Goal: Task Accomplishment & Management: Manage account settings

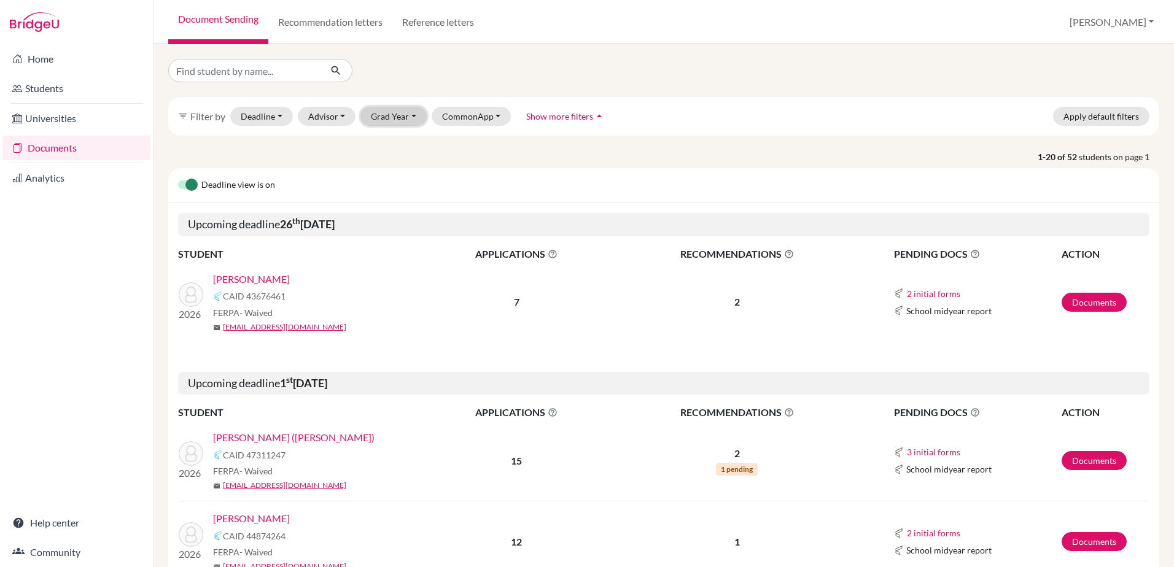
click at [412, 113] on button "Grad Year" at bounding box center [393, 116] width 66 height 19
click at [386, 157] on span "2025" at bounding box center [387, 162] width 22 height 15
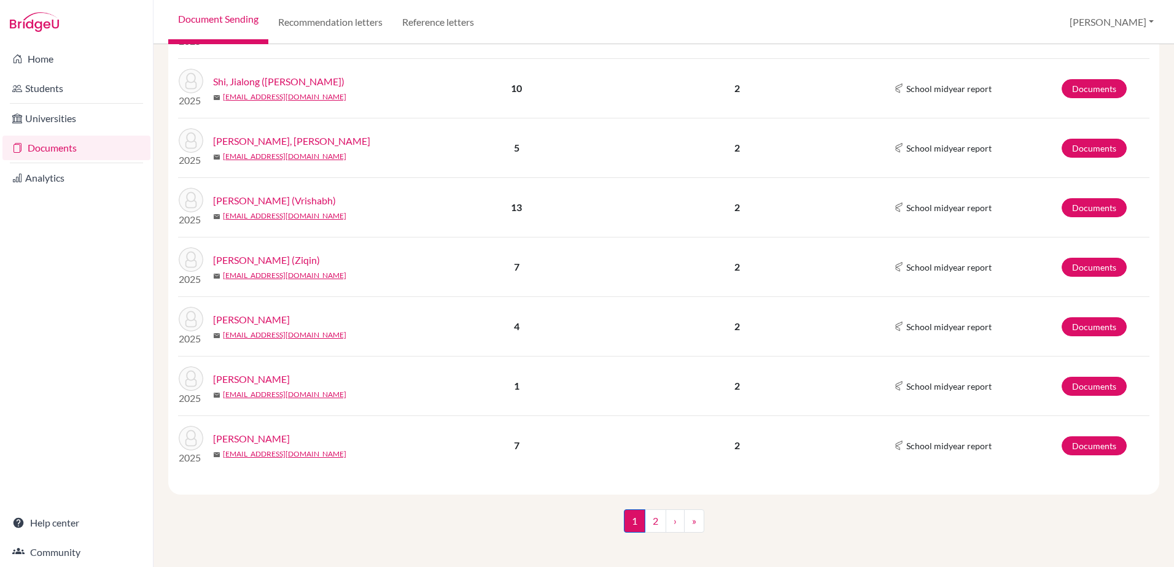
scroll to position [1099, 0]
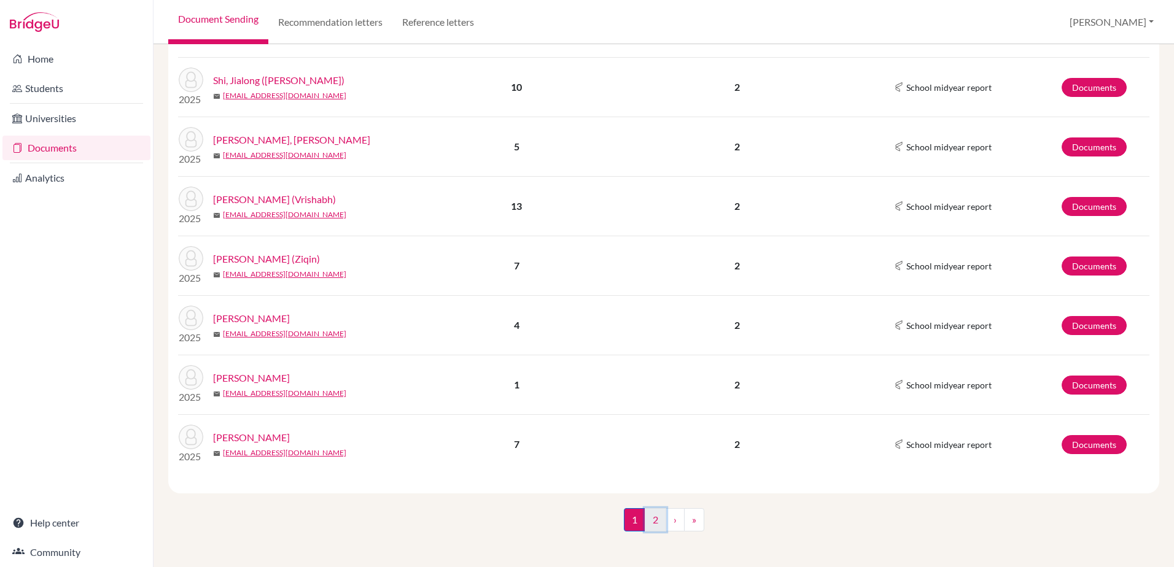
click at [648, 515] on link "2" at bounding box center [655, 519] width 21 height 23
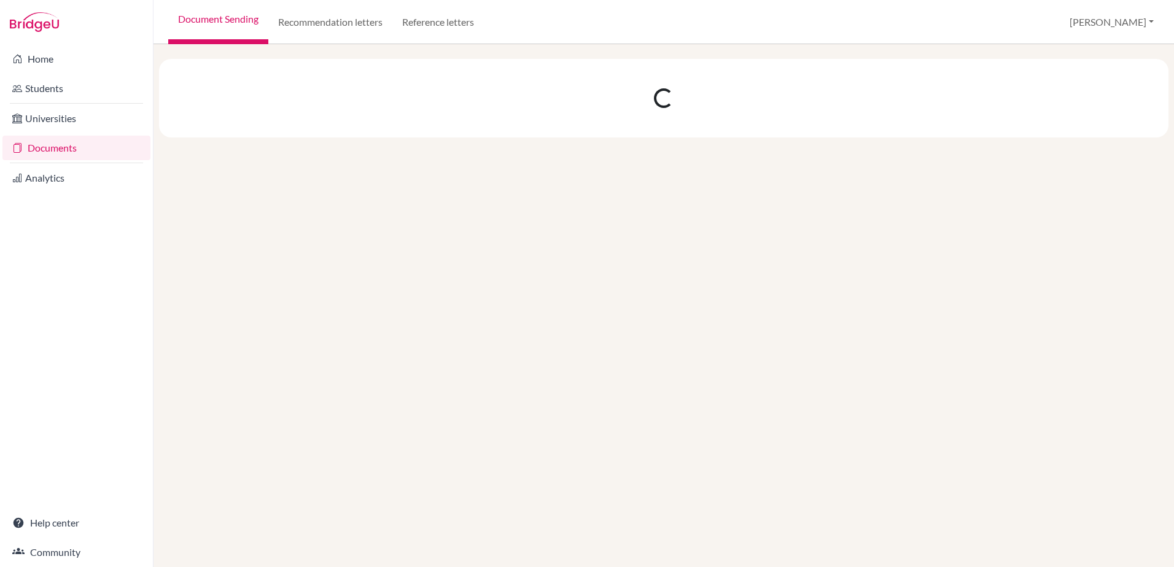
scroll to position [0, 0]
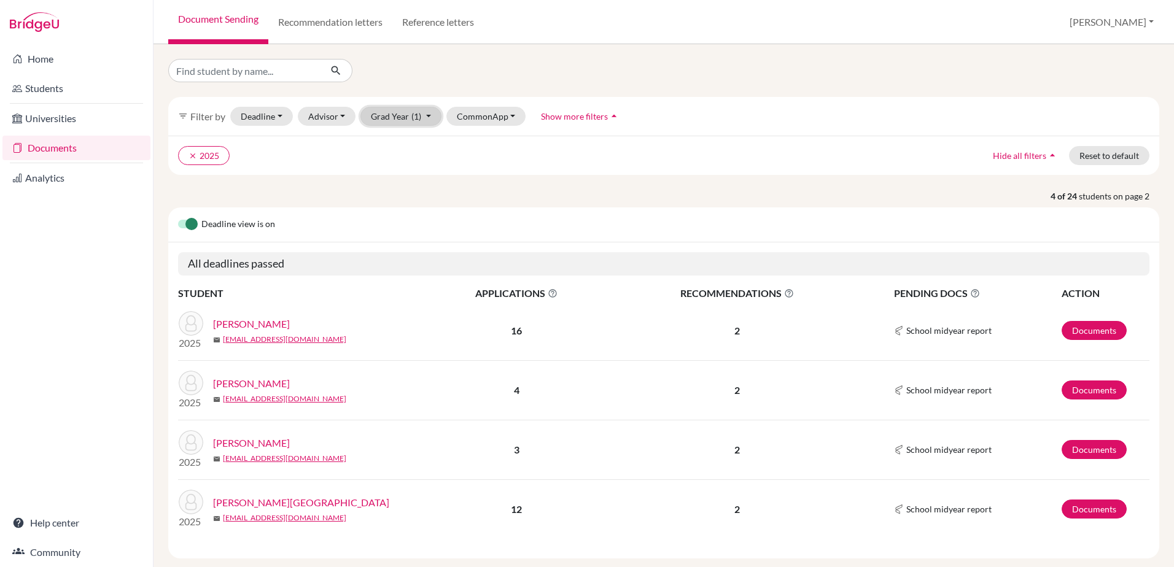
click at [410, 116] on button "Grad Year (1)" at bounding box center [400, 116] width 81 height 19
click at [396, 141] on span "2026" at bounding box center [387, 142] width 22 height 15
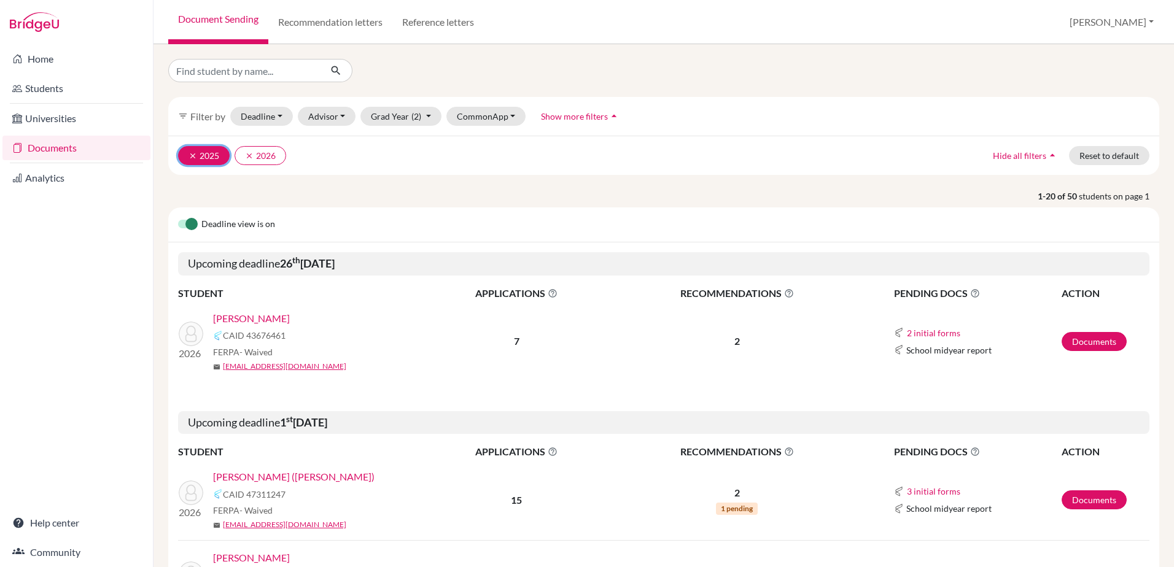
click at [190, 154] on icon "clear" at bounding box center [193, 156] width 9 height 9
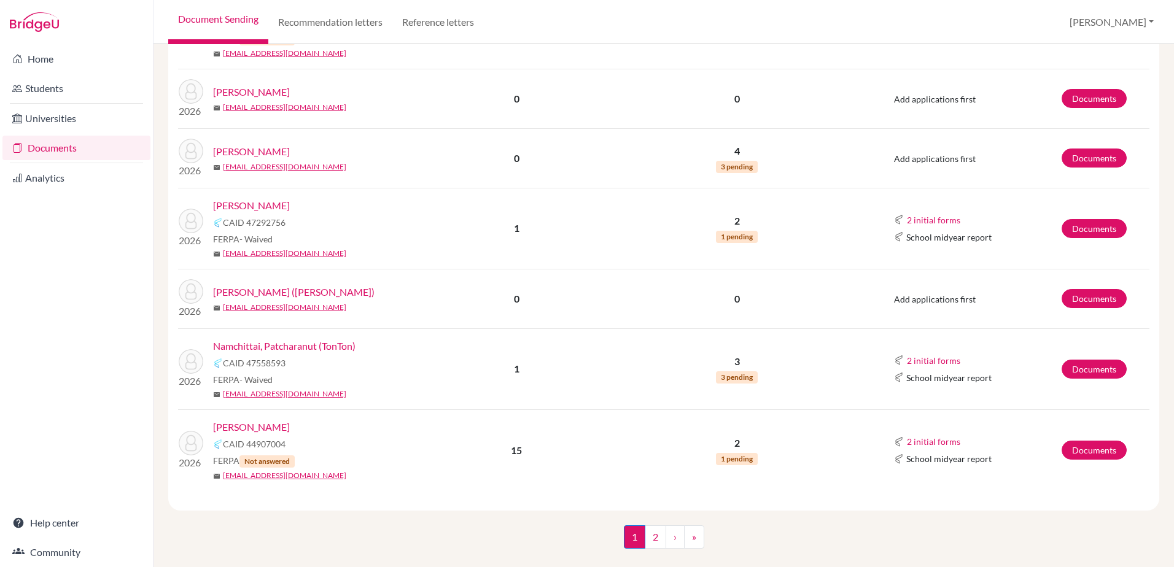
scroll to position [1779, 0]
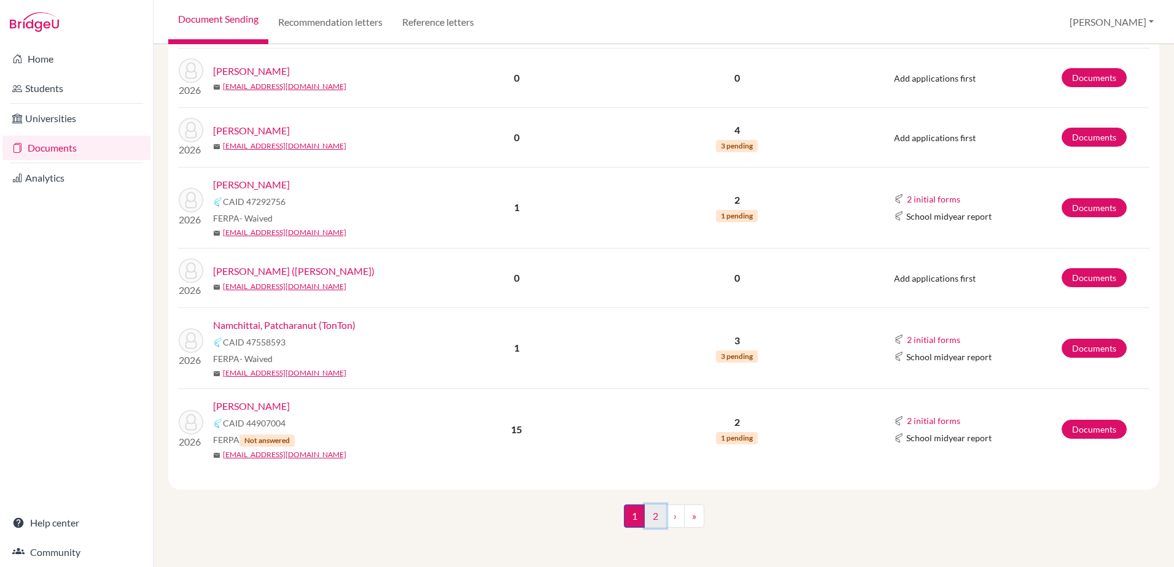
click at [645, 516] on link "2" at bounding box center [655, 516] width 21 height 23
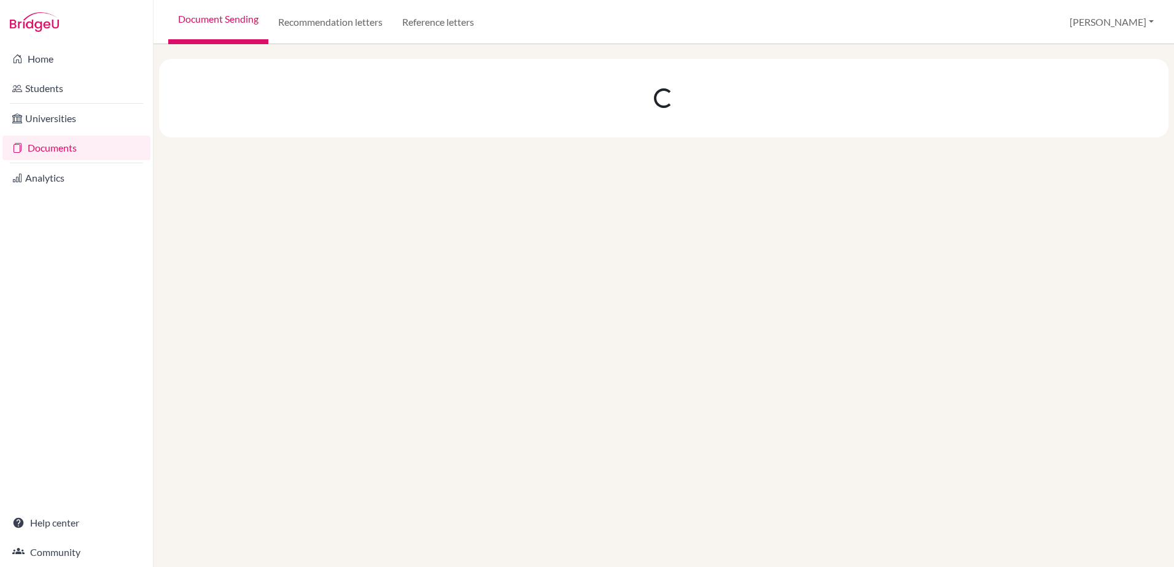
scroll to position [0, 0]
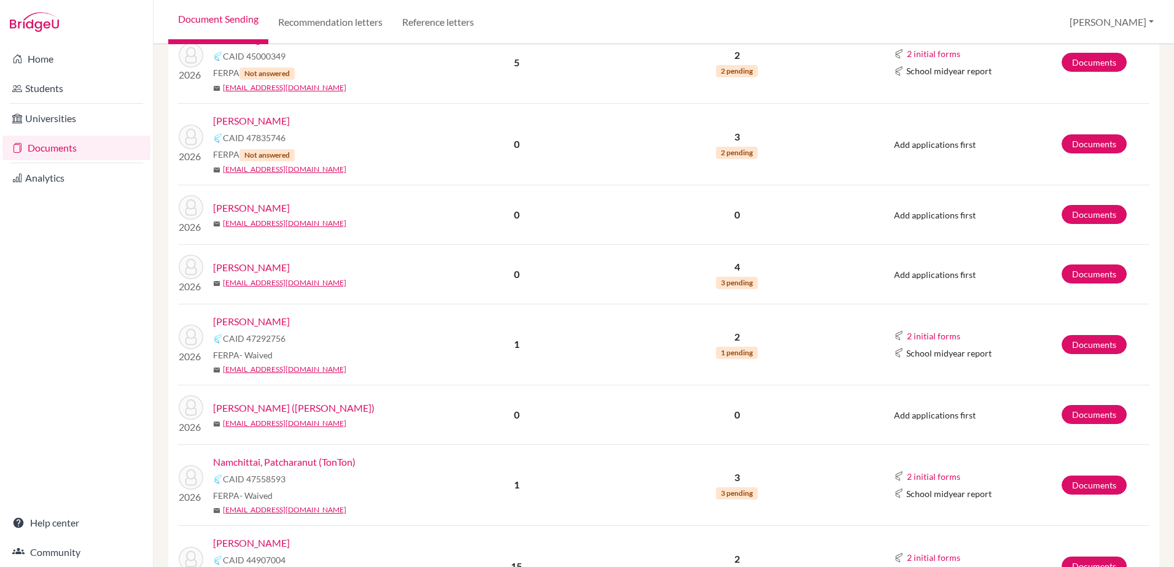
scroll to position [1779, 0]
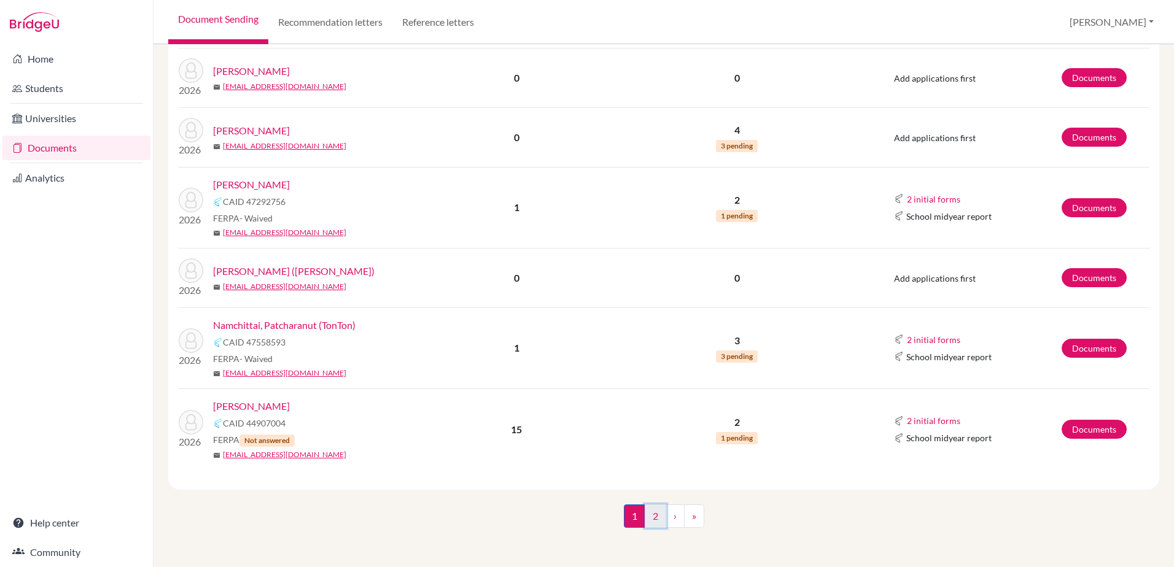
click at [651, 514] on link "2" at bounding box center [655, 516] width 21 height 23
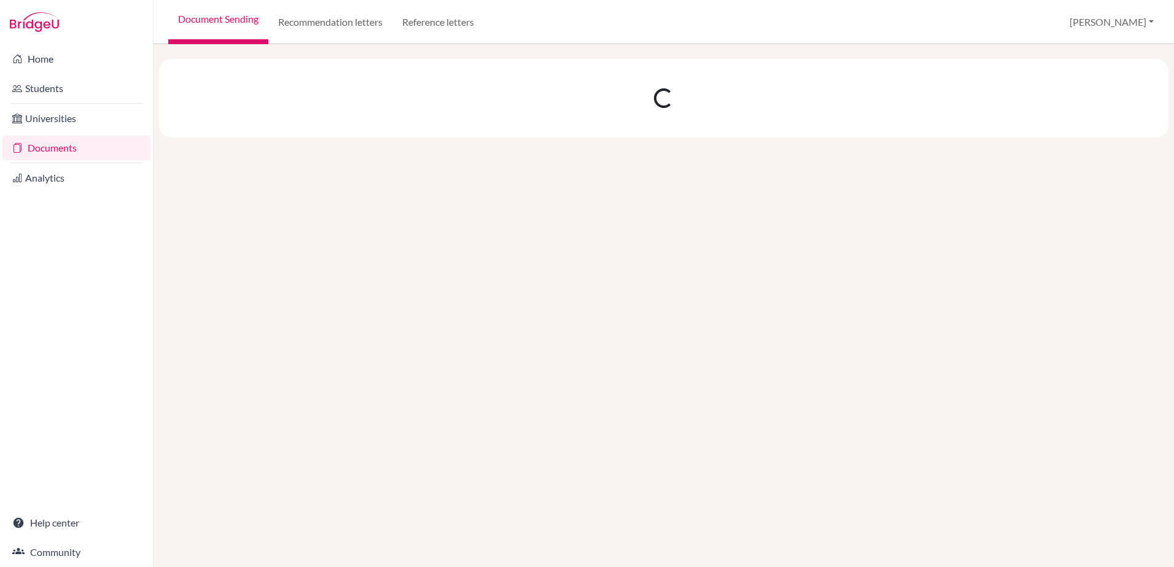
scroll to position [0, 0]
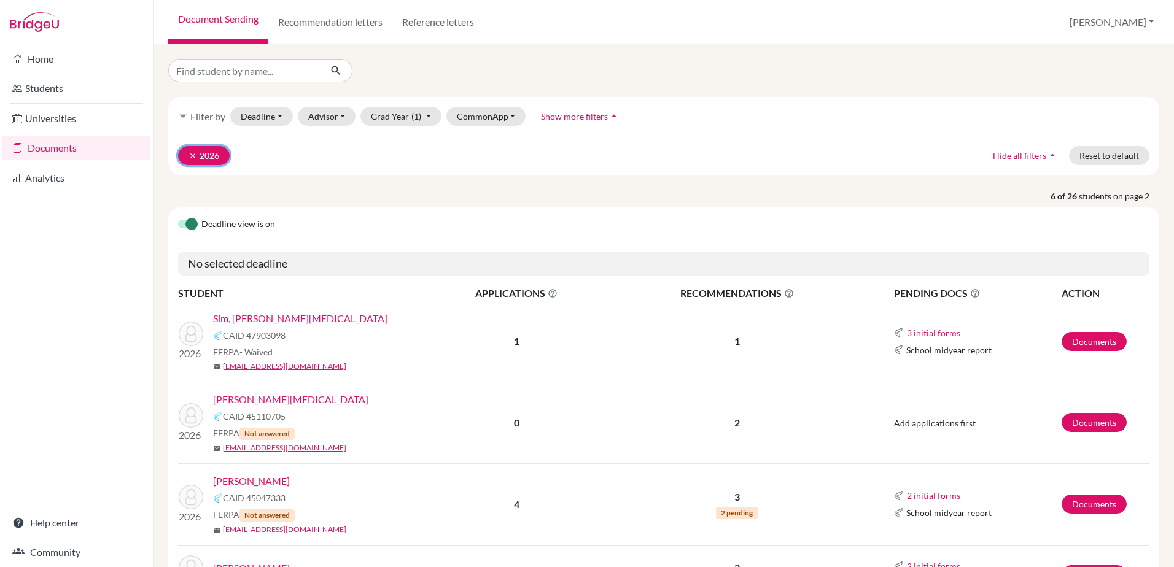
click at [192, 154] on icon "clear" at bounding box center [193, 156] width 9 height 9
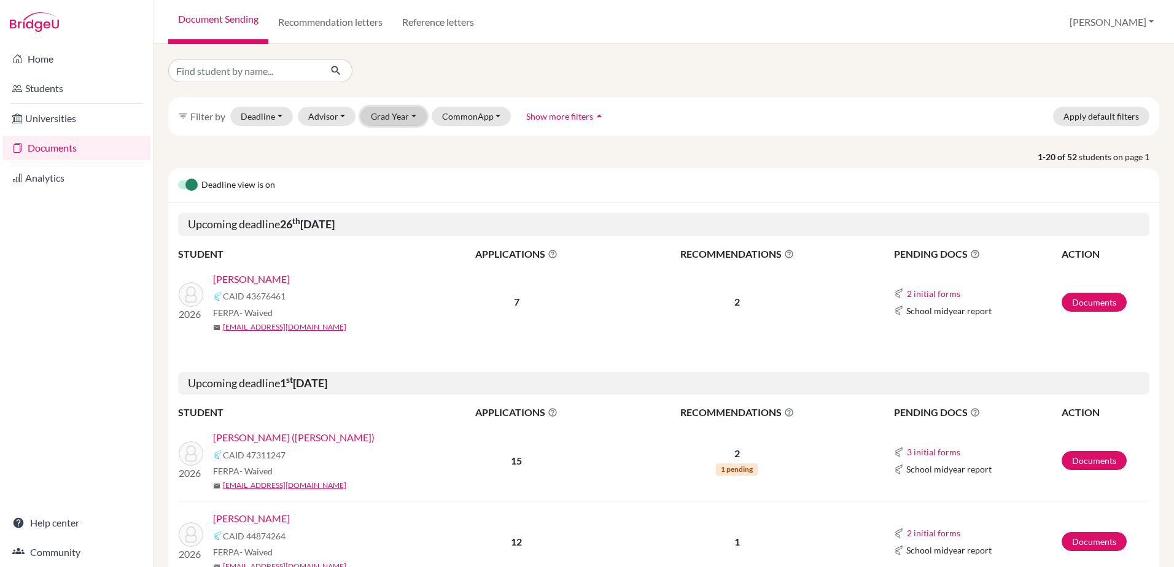
click at [403, 117] on button "Grad Year" at bounding box center [393, 116] width 66 height 19
click at [388, 162] on span "2025" at bounding box center [387, 162] width 22 height 15
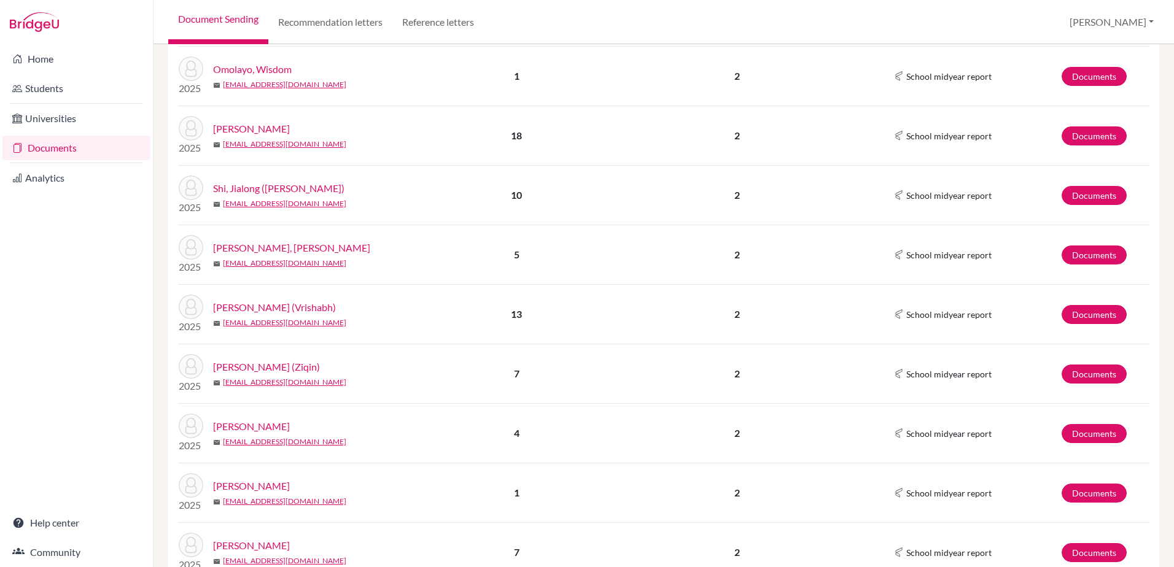
scroll to position [1099, 0]
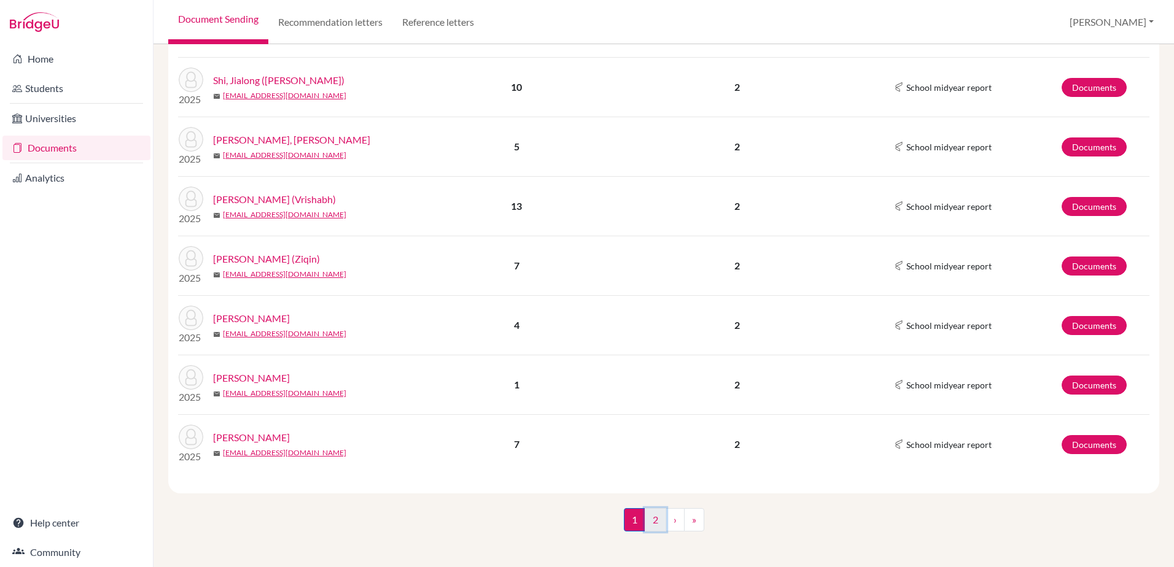
click at [652, 514] on link "2" at bounding box center [655, 519] width 21 height 23
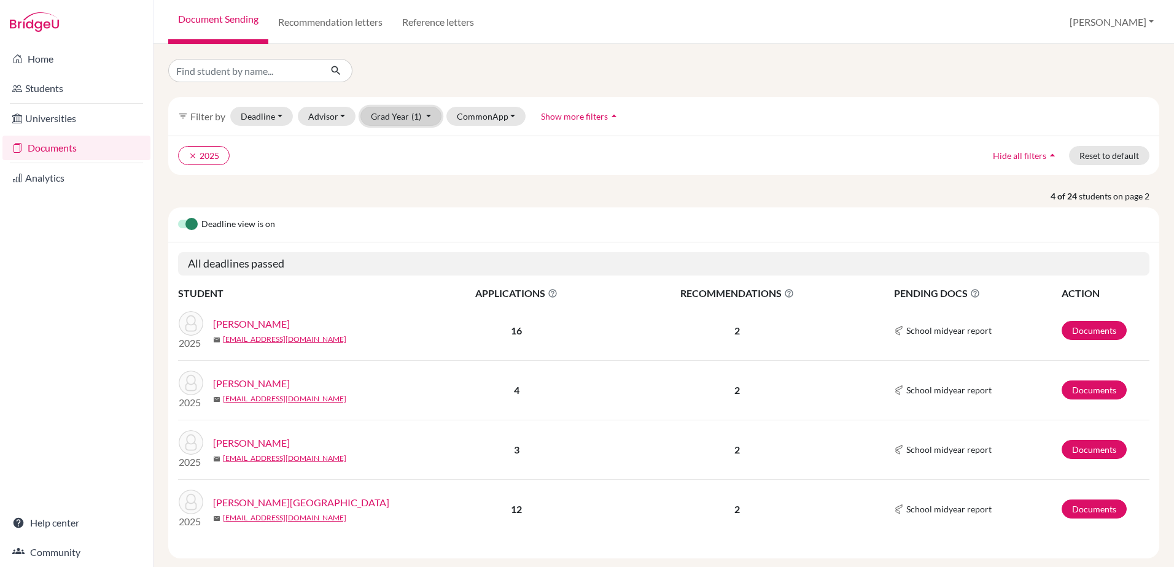
click at [418, 114] on span "(1)" at bounding box center [416, 116] width 10 height 10
click at [387, 182] on span "2024" at bounding box center [387, 181] width 22 height 15
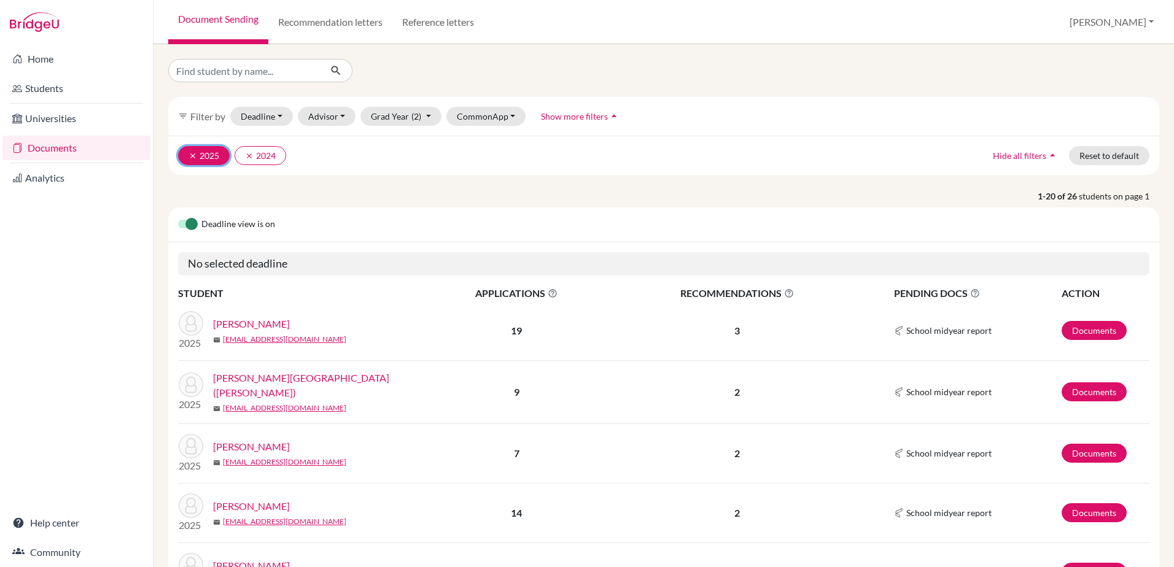
click at [190, 155] on icon "clear" at bounding box center [193, 156] width 9 height 9
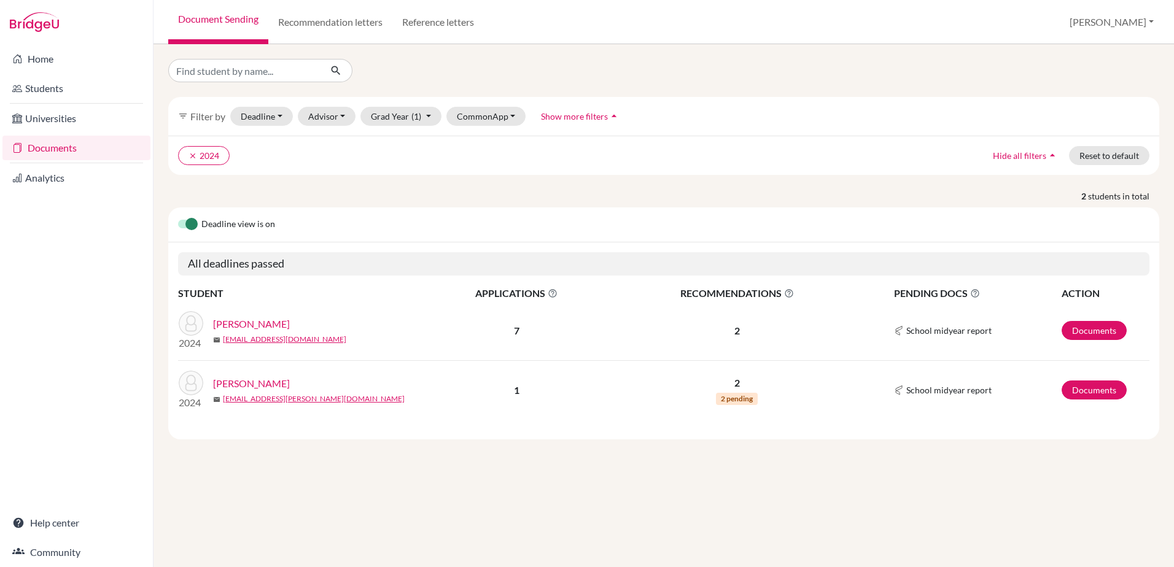
click at [238, 324] on link "Gupta, Arjun" at bounding box center [251, 324] width 77 height 15
click at [426, 117] on button "Grad Year (1)" at bounding box center [400, 116] width 81 height 19
click at [385, 161] on span "2025" at bounding box center [387, 162] width 22 height 15
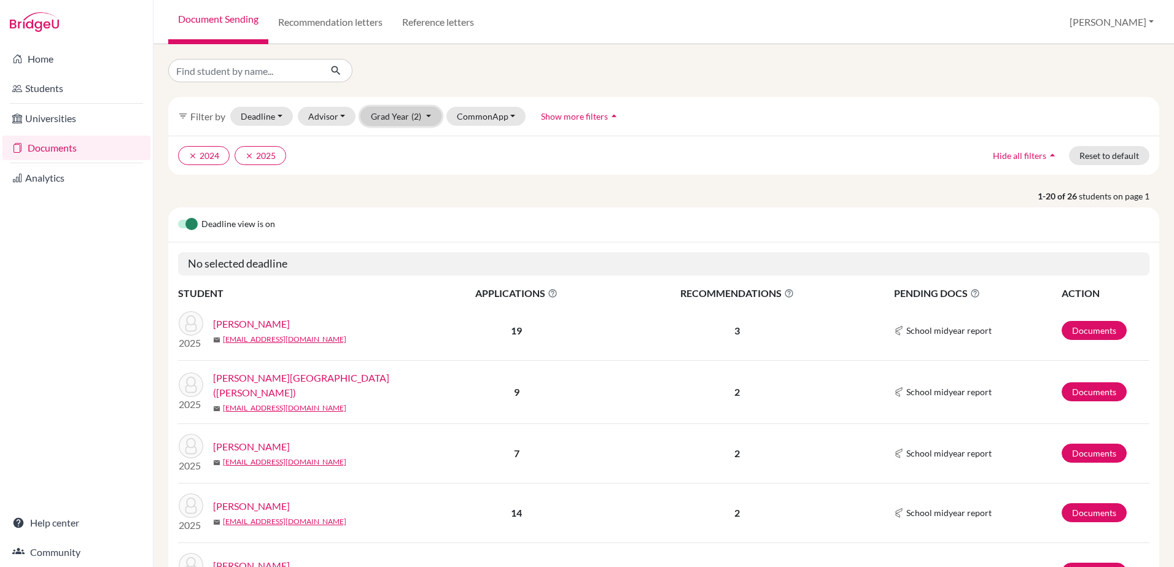
click at [425, 114] on button "Grad Year (2)" at bounding box center [400, 116] width 81 height 19
click at [390, 182] on span "2024" at bounding box center [387, 181] width 22 height 15
click at [421, 114] on button "Grad Year (1)" at bounding box center [400, 116] width 81 height 19
click at [389, 181] on span "2024" at bounding box center [387, 181] width 22 height 15
click at [191, 152] on icon "clear" at bounding box center [193, 156] width 9 height 9
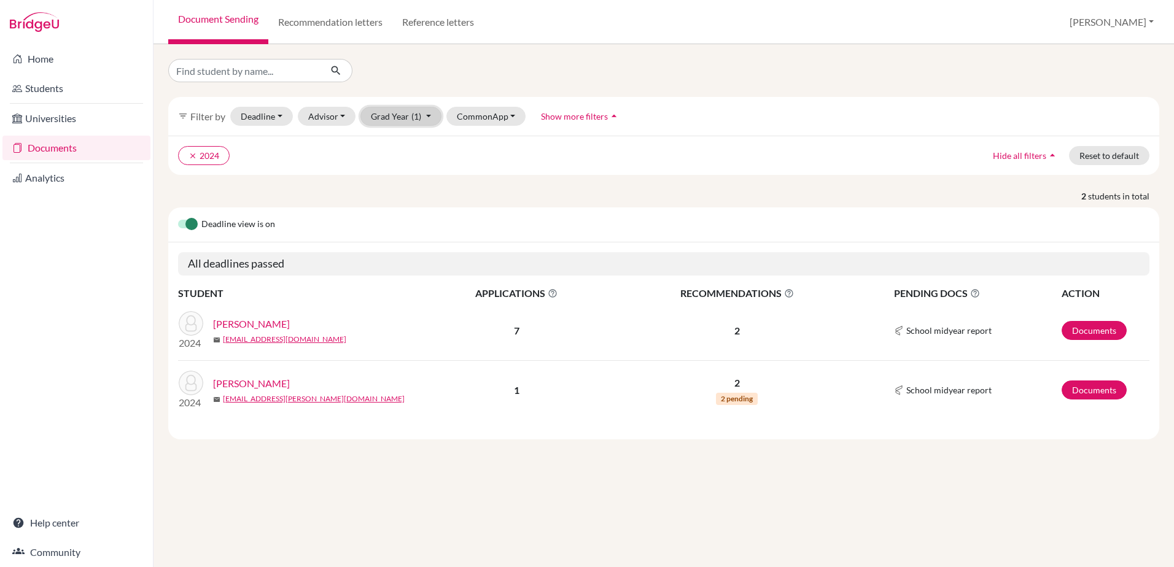
click at [425, 117] on button "Grad Year (1)" at bounding box center [400, 116] width 81 height 19
click at [391, 177] on span "2024" at bounding box center [387, 181] width 22 height 15
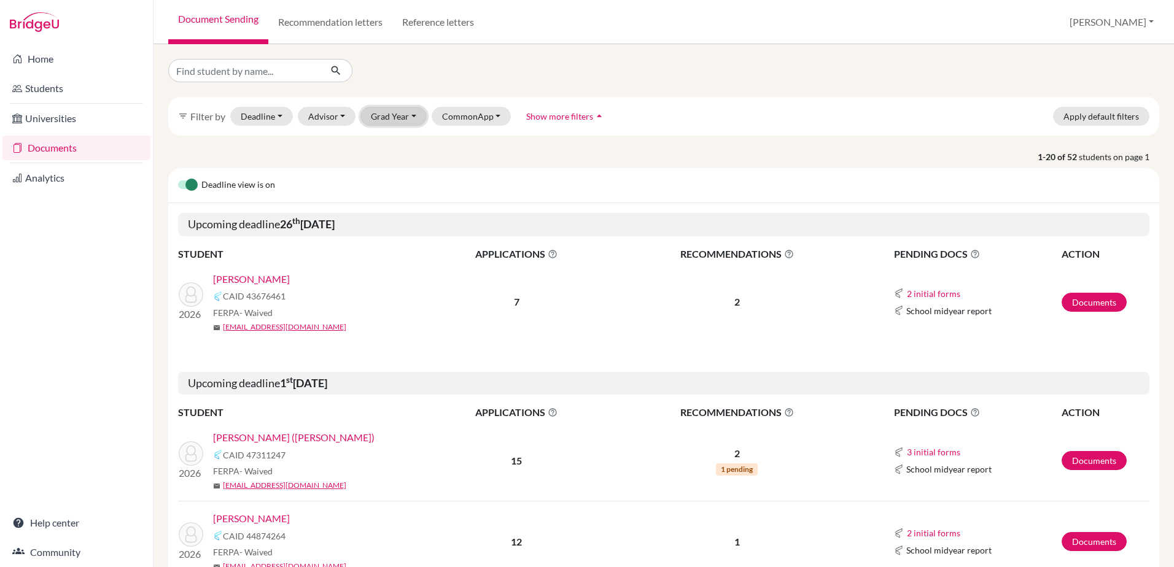
click at [415, 116] on button "Grad Year" at bounding box center [393, 116] width 66 height 19
click at [388, 200] on span "2023" at bounding box center [387, 201] width 22 height 15
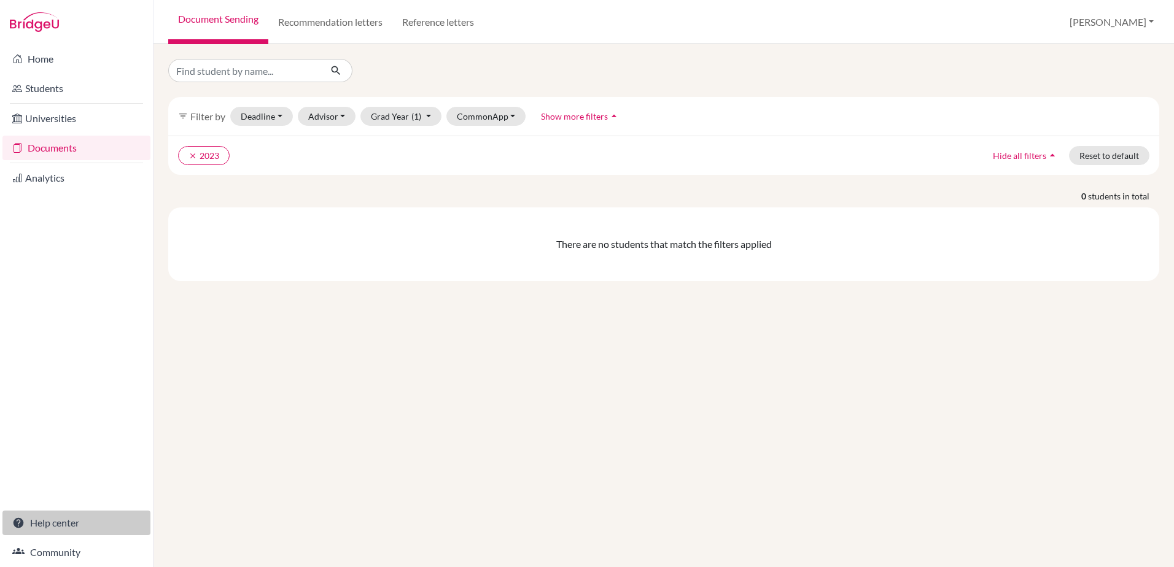
click at [57, 523] on link "Help center" at bounding box center [76, 523] width 148 height 25
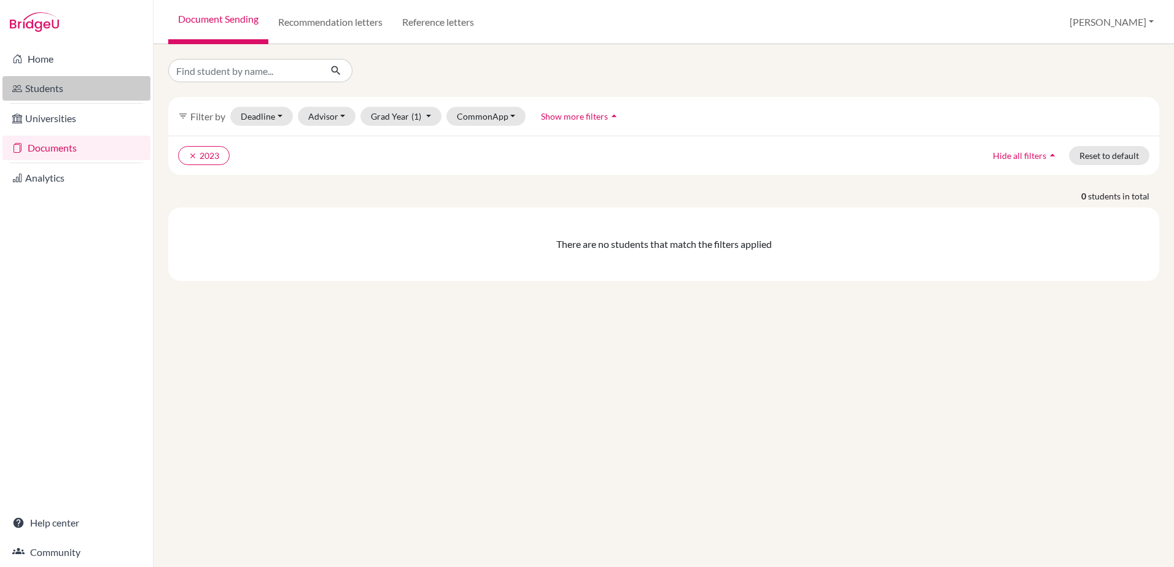
click at [44, 90] on link "Students" at bounding box center [76, 88] width 148 height 25
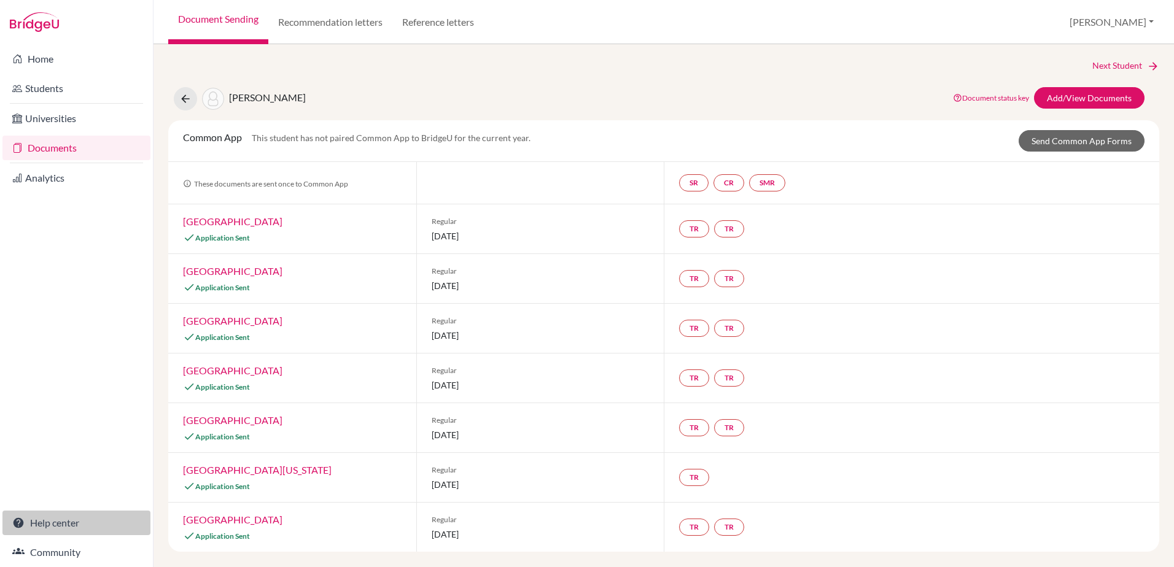
click at [63, 521] on link "Help center" at bounding box center [76, 523] width 148 height 25
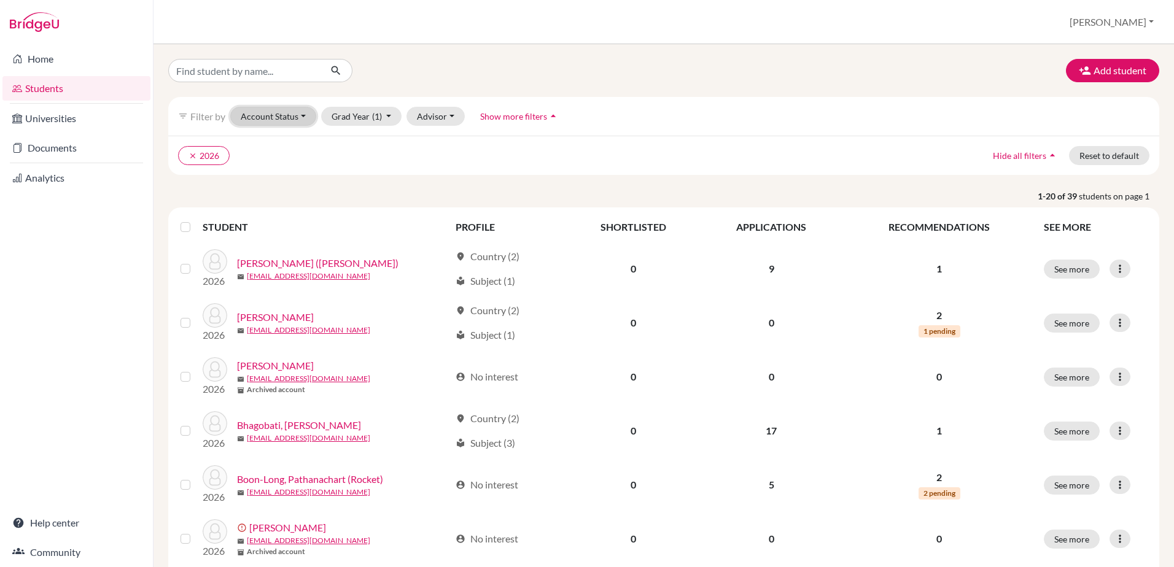
click at [306, 115] on button "Account Status" at bounding box center [273, 116] width 86 height 19
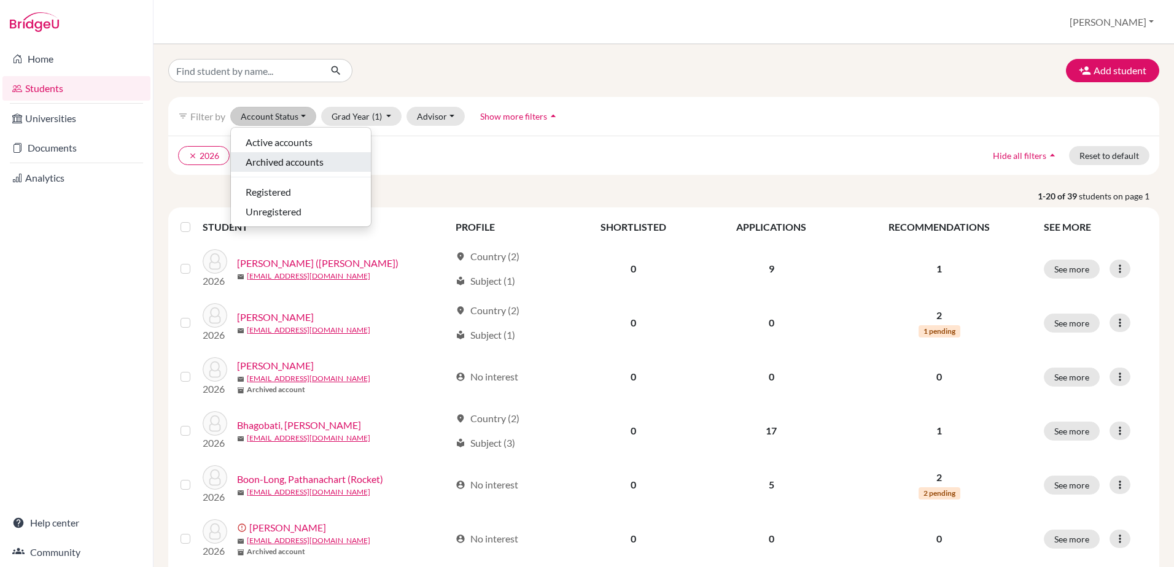
click at [292, 158] on span "Archived accounts" at bounding box center [285, 162] width 78 height 15
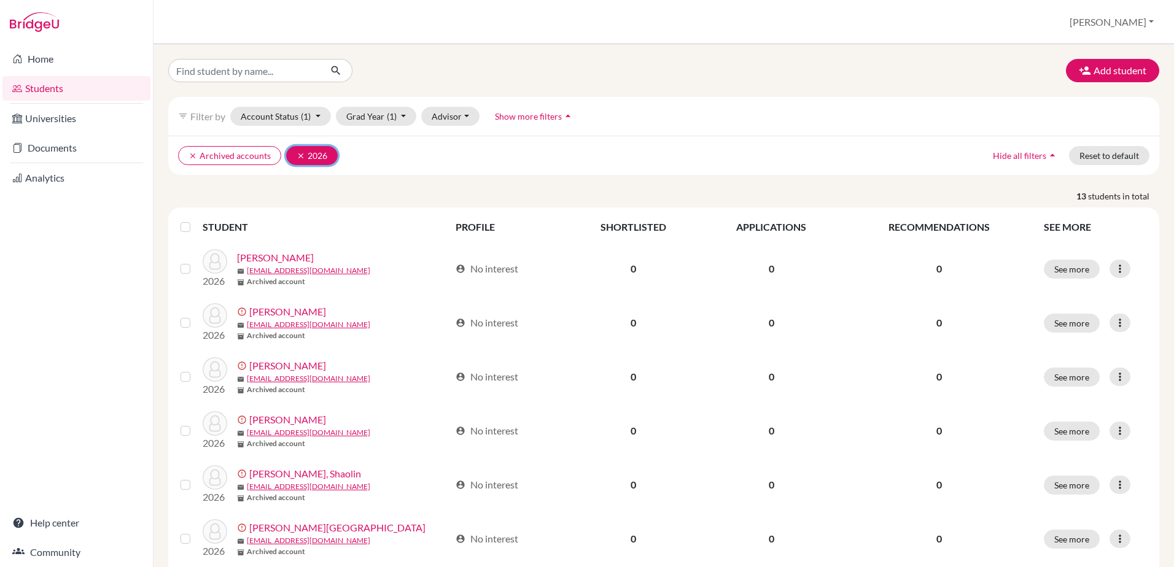
click at [297, 155] on icon "clear" at bounding box center [301, 156] width 9 height 9
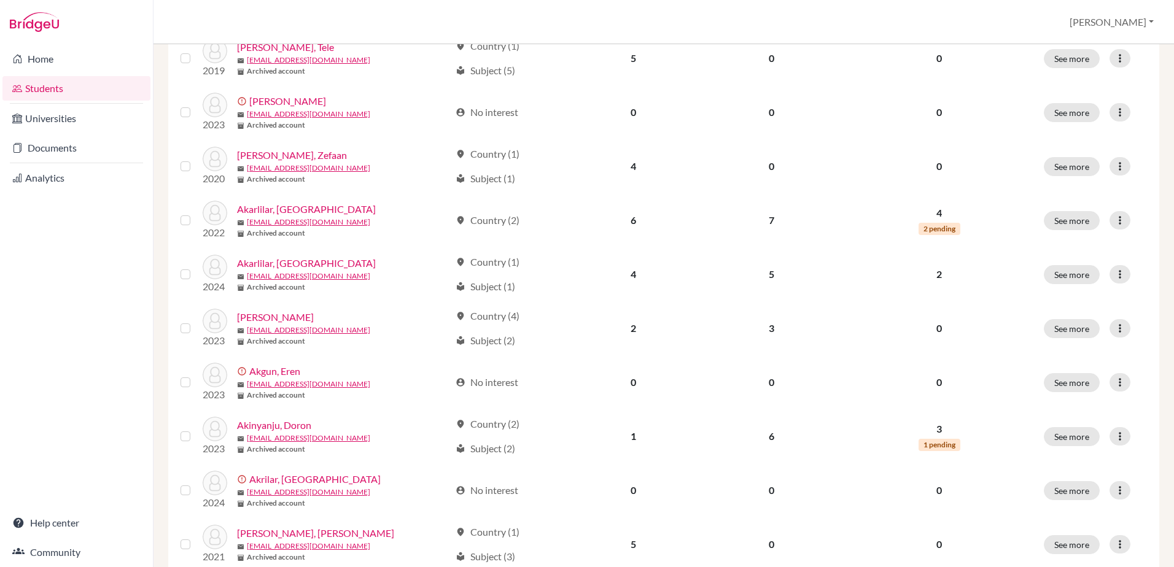
scroll to position [838, 0]
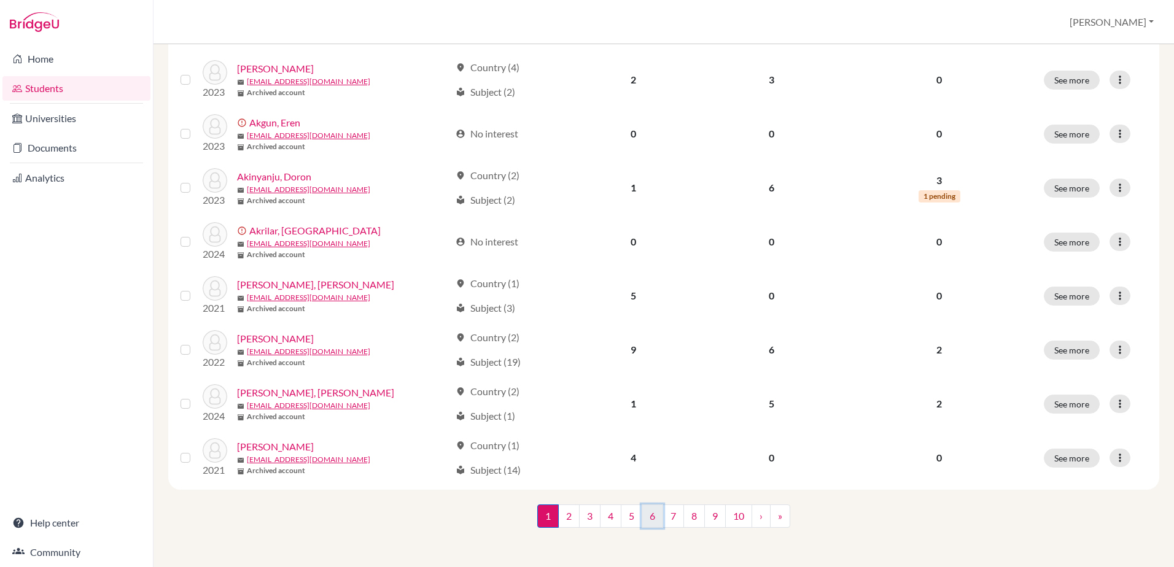
click at [649, 509] on link "6" at bounding box center [652, 516] width 21 height 23
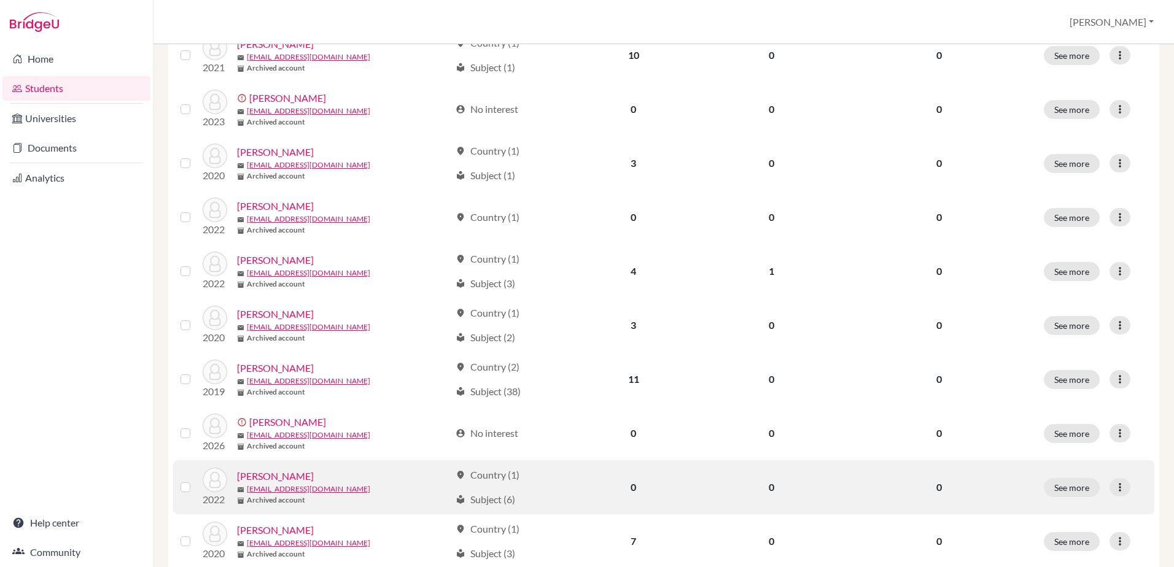
scroll to position [838, 0]
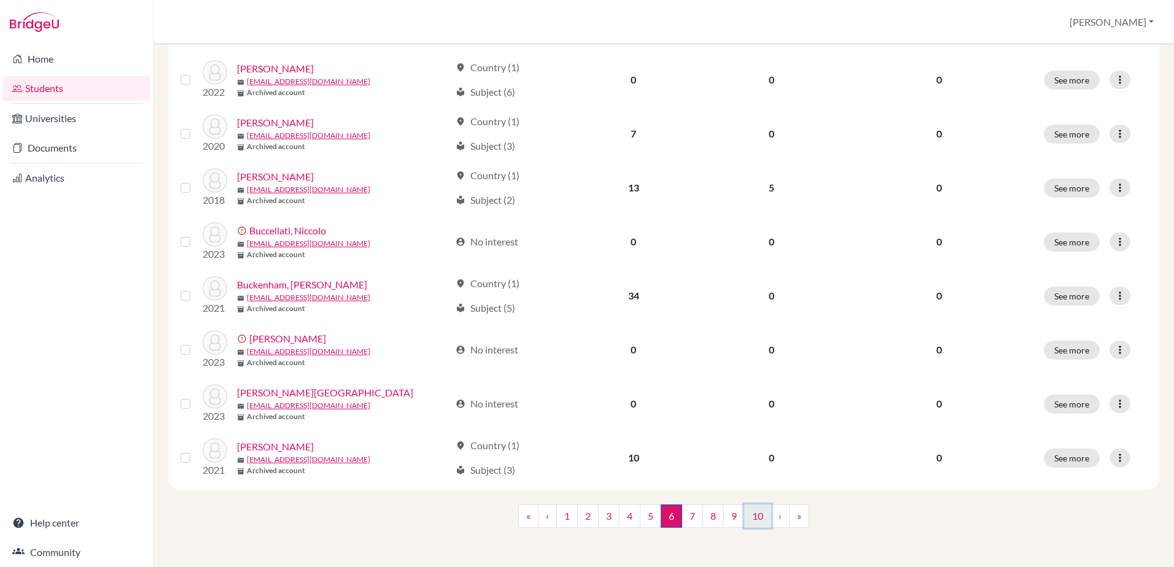
click at [758, 516] on link "10" at bounding box center [757, 516] width 27 height 23
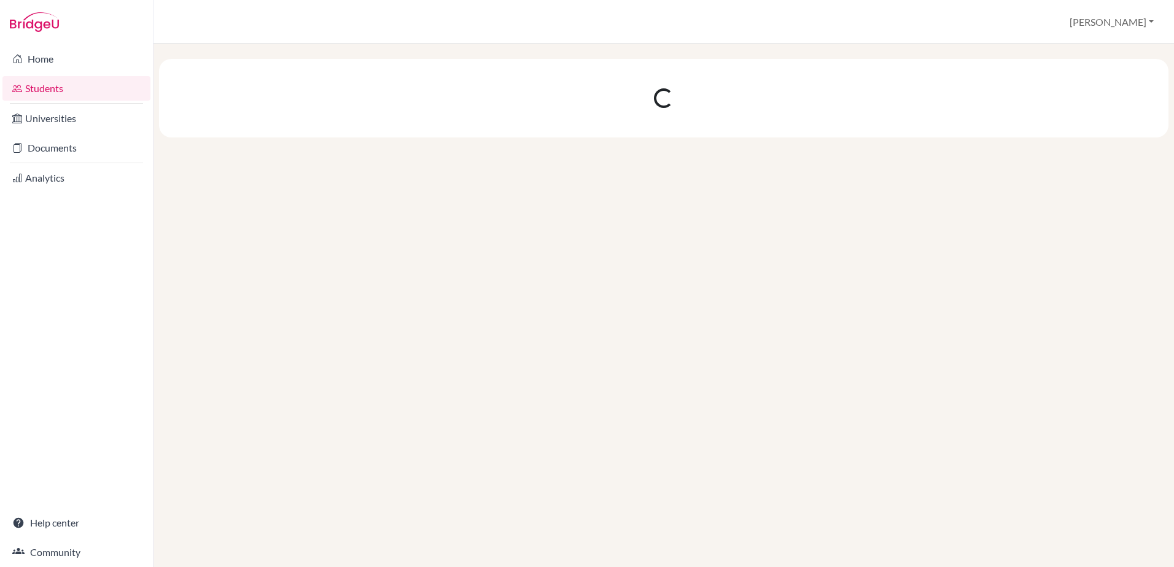
scroll to position [0, 0]
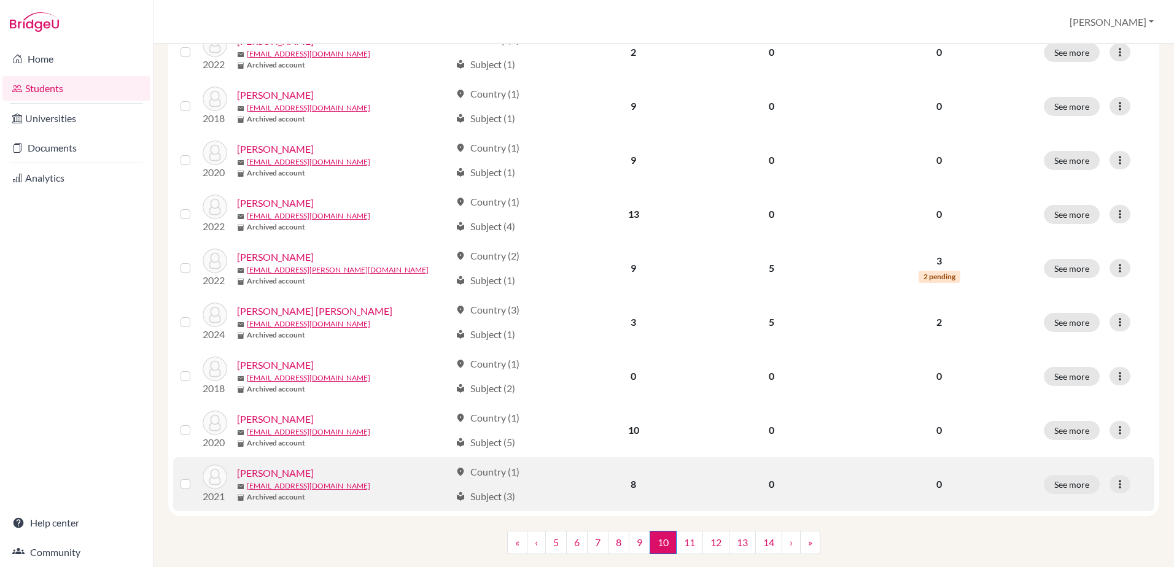
scroll to position [838, 0]
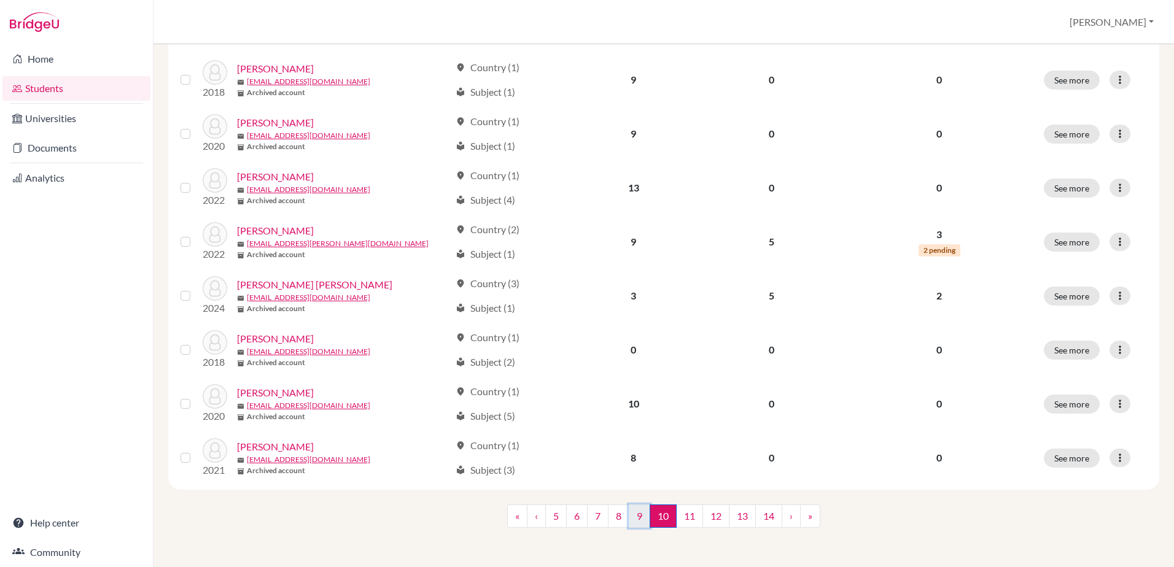
click at [634, 512] on link "9" at bounding box center [639, 516] width 21 height 23
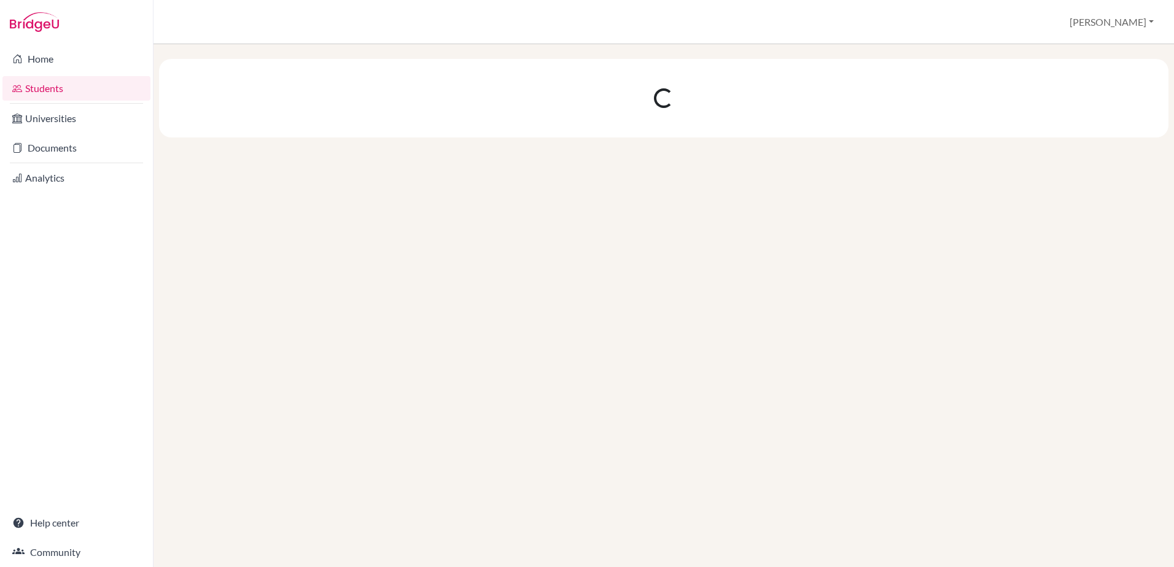
scroll to position [0, 0]
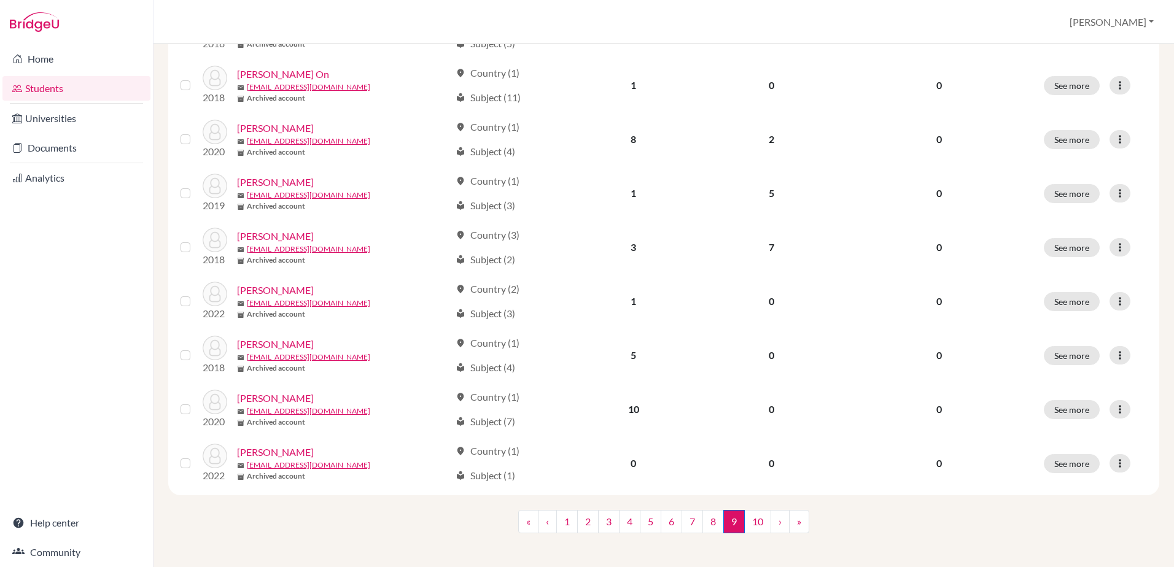
scroll to position [838, 0]
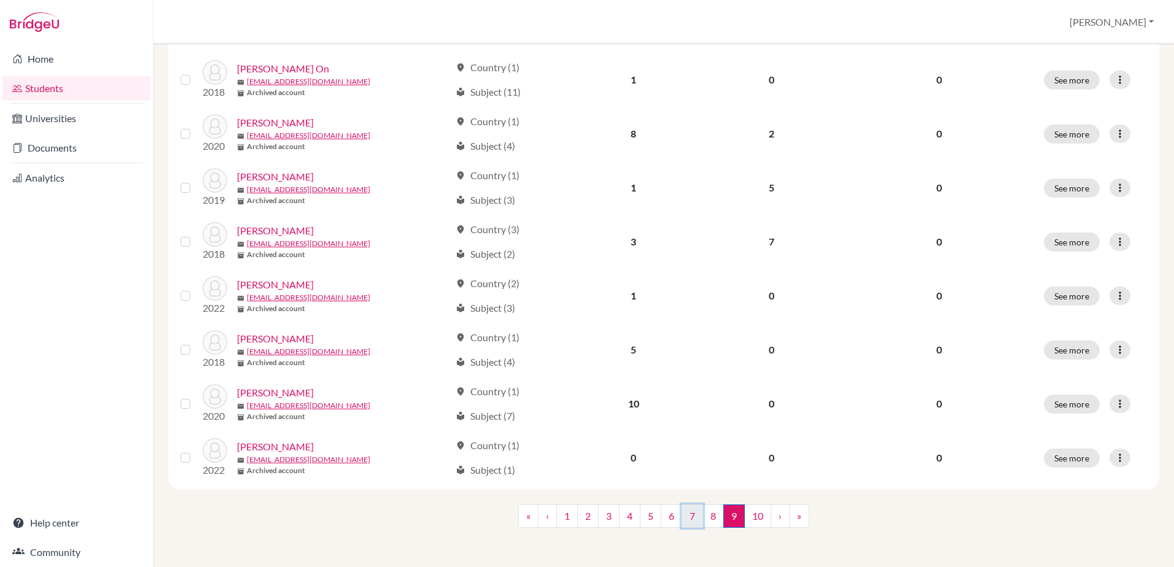
click at [688, 515] on link "7" at bounding box center [692, 516] width 21 height 23
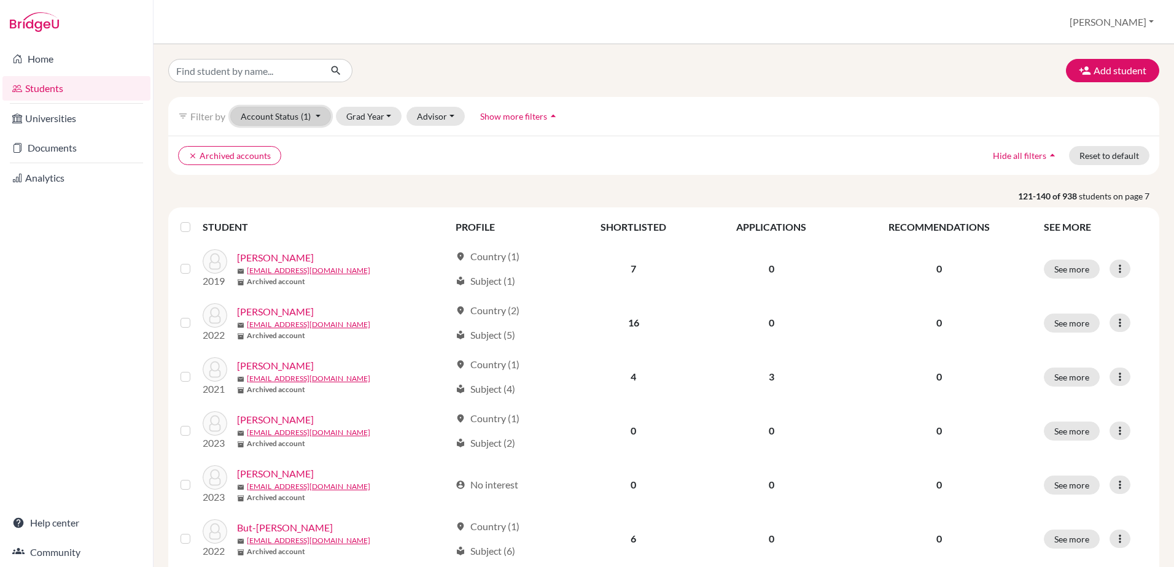
click at [317, 112] on button "Account Status (1)" at bounding box center [280, 116] width 101 height 19
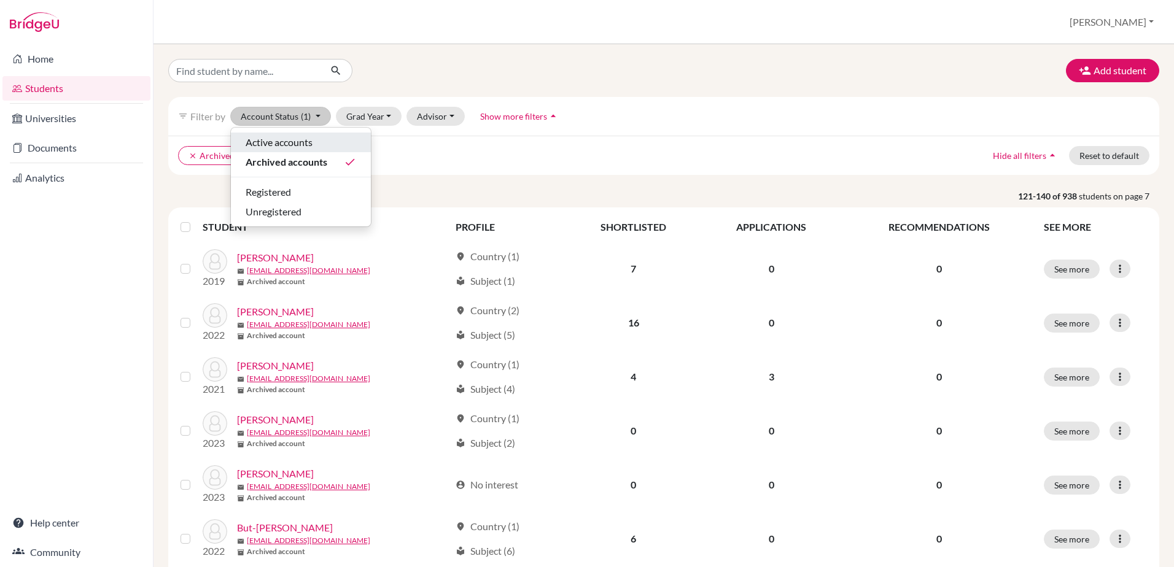
click at [298, 138] on span "Active accounts" at bounding box center [279, 142] width 67 height 15
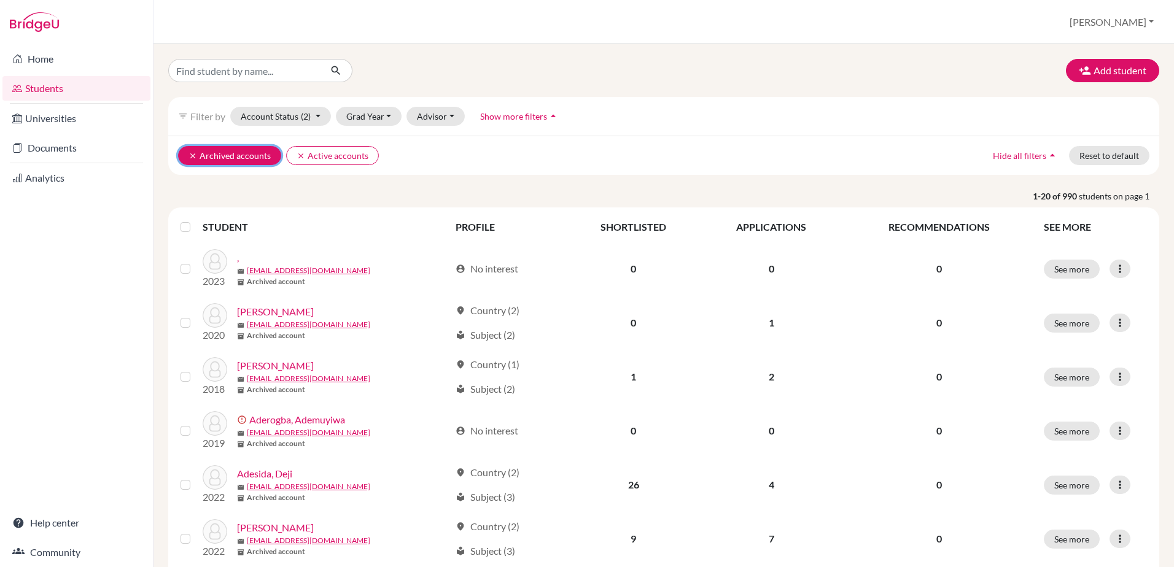
click at [192, 154] on icon "clear" at bounding box center [193, 156] width 9 height 9
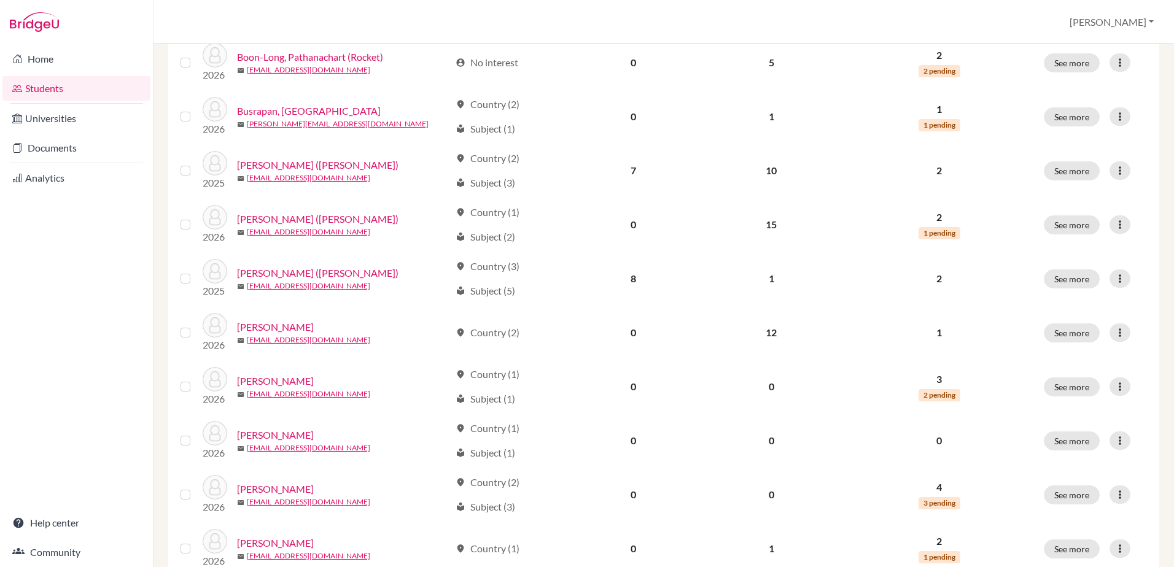
scroll to position [184, 0]
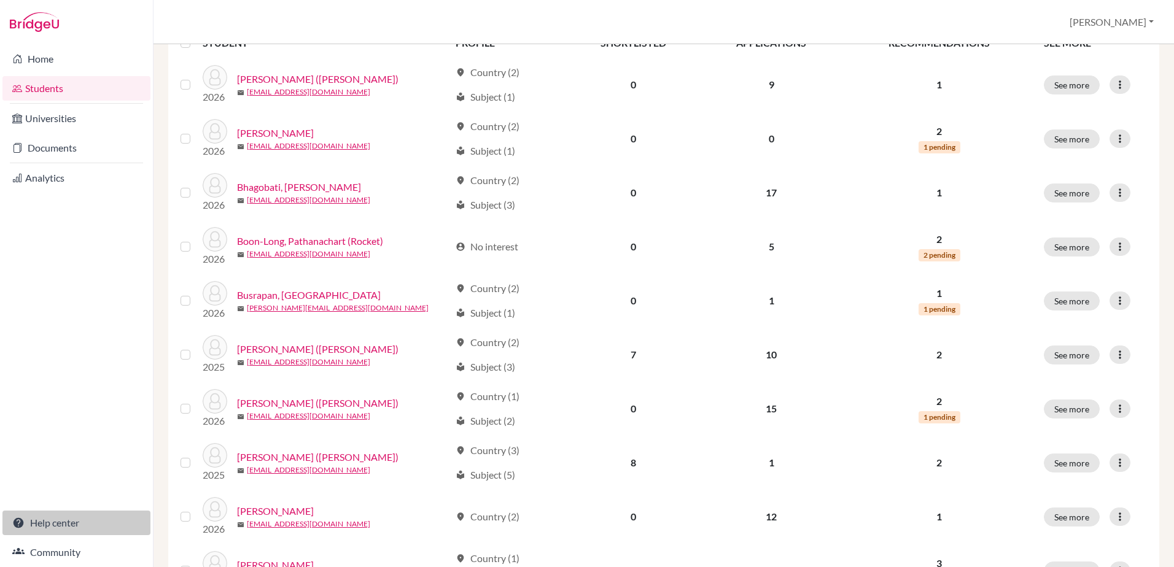
click at [53, 524] on link "Help center" at bounding box center [76, 523] width 148 height 25
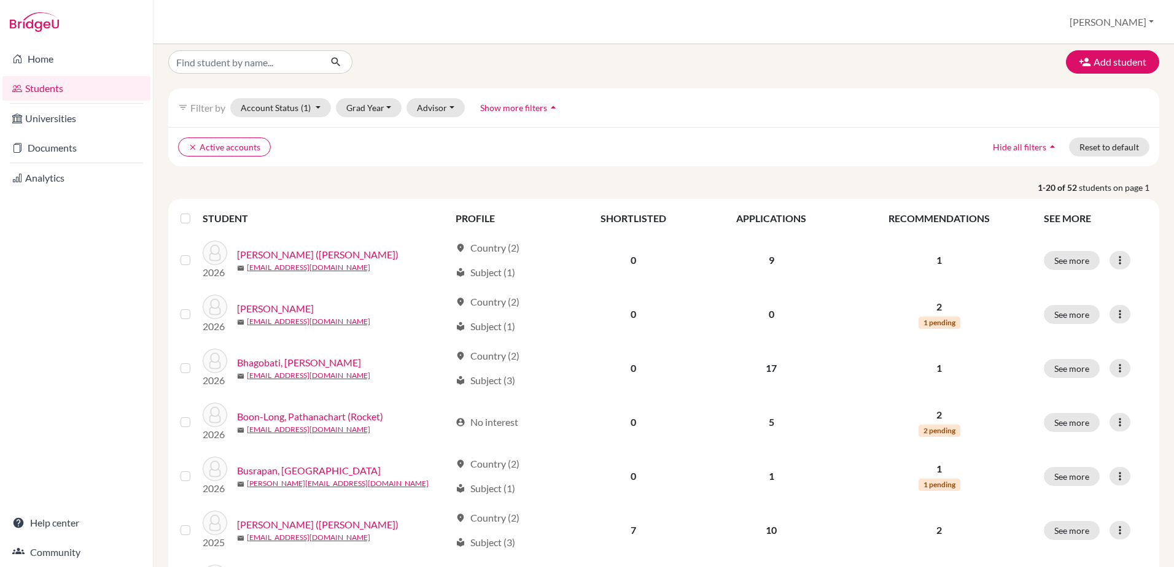
scroll to position [0, 0]
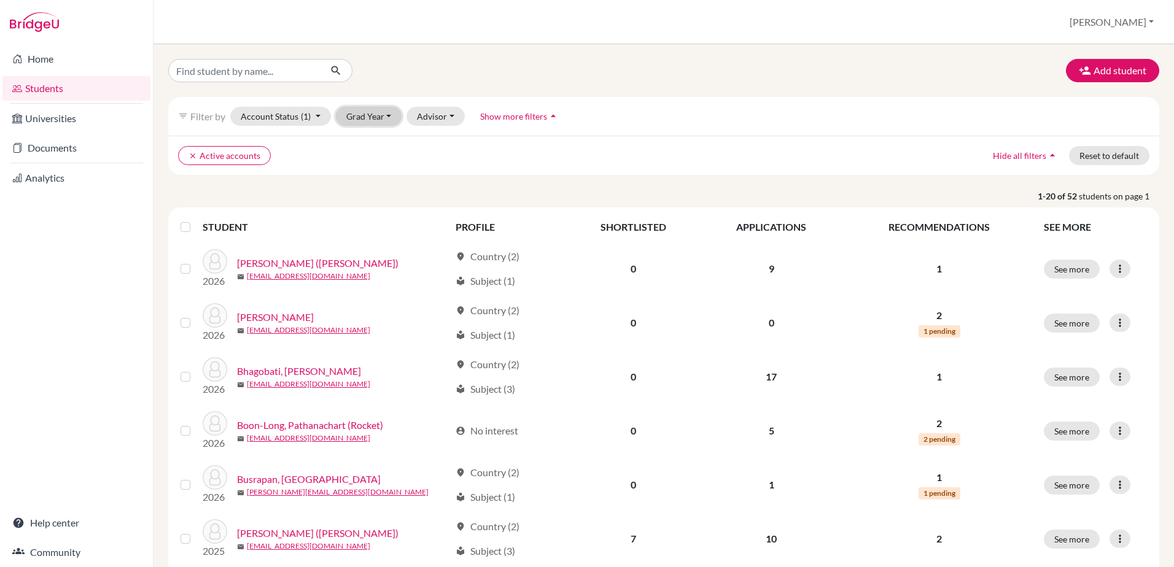
click at [387, 112] on button "Grad Year" at bounding box center [369, 116] width 66 height 19
click at [360, 143] on span "2026" at bounding box center [362, 142] width 22 height 15
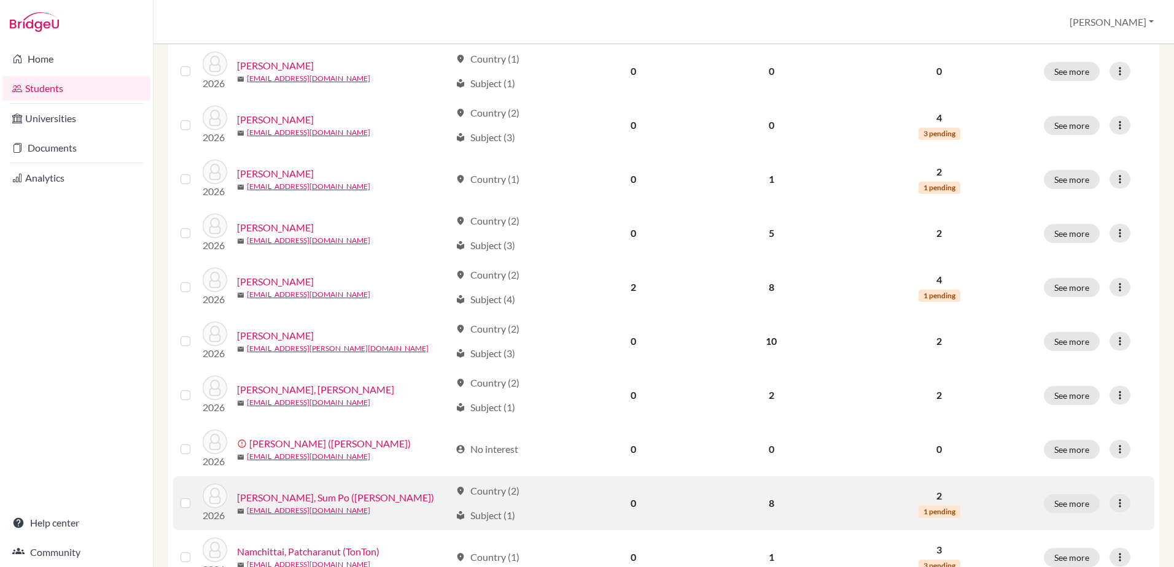
scroll to position [838, 0]
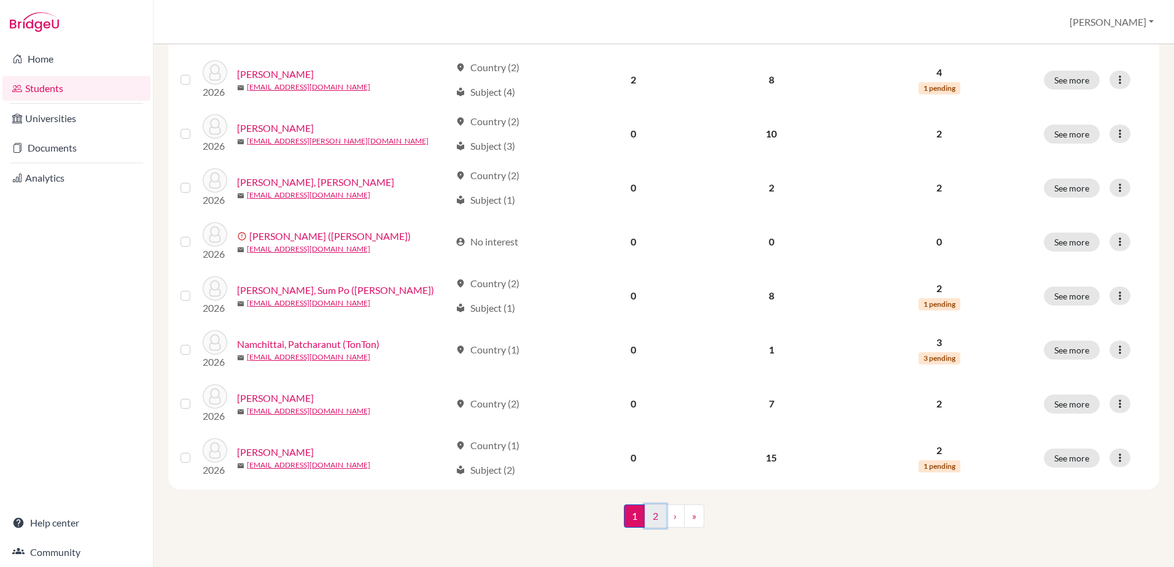
click at [650, 513] on link "2" at bounding box center [655, 516] width 21 height 23
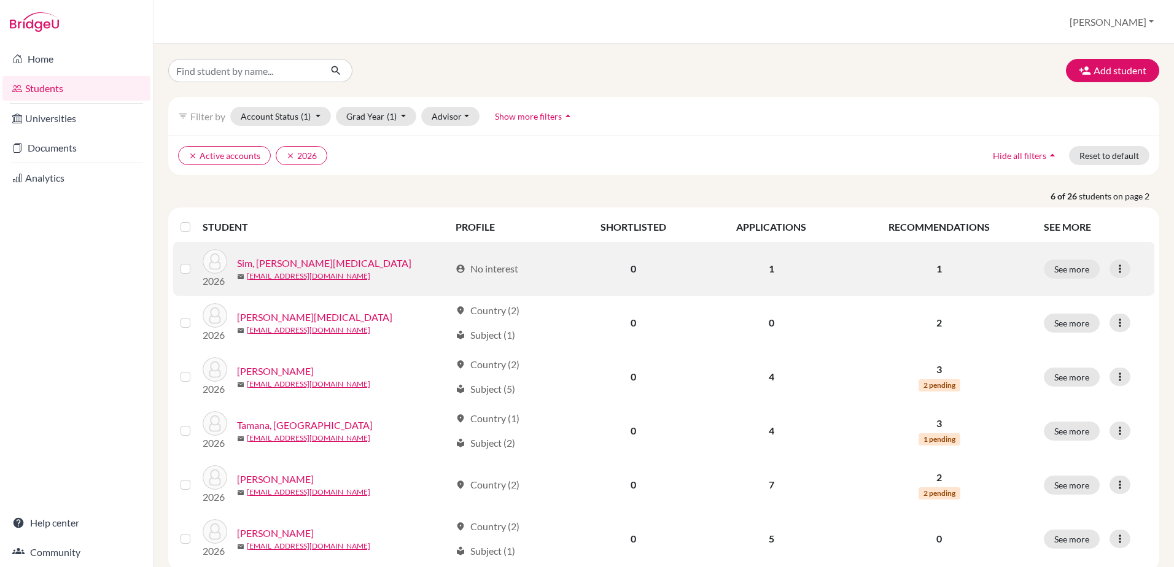
click at [279, 260] on link "Sim, [PERSON_NAME][MEDICAL_DATA]" at bounding box center [324, 263] width 174 height 15
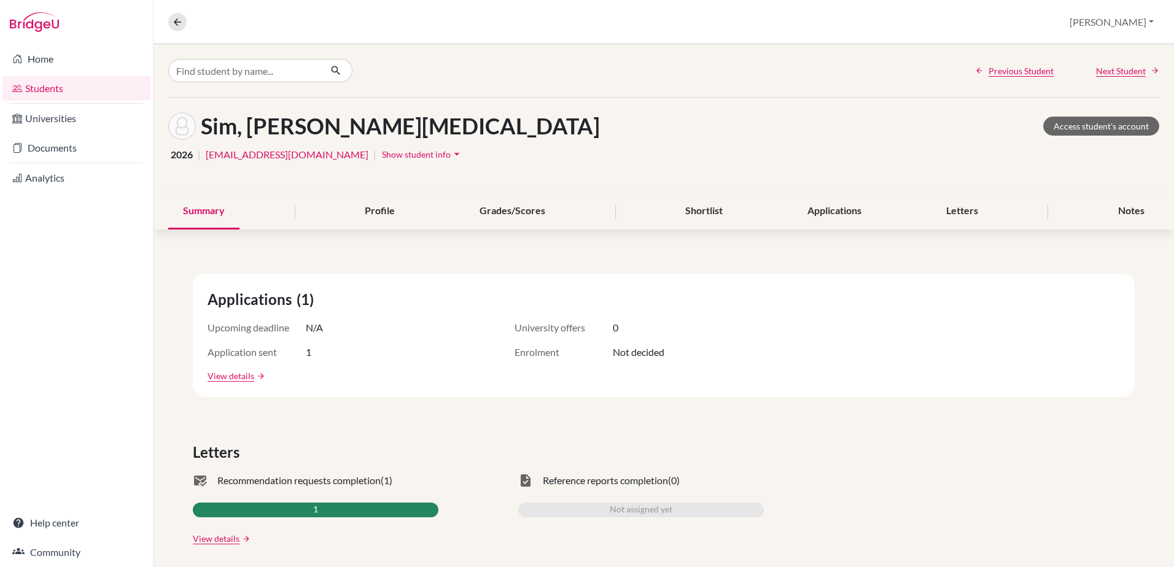
click at [389, 152] on span "Show student info" at bounding box center [416, 154] width 69 height 10
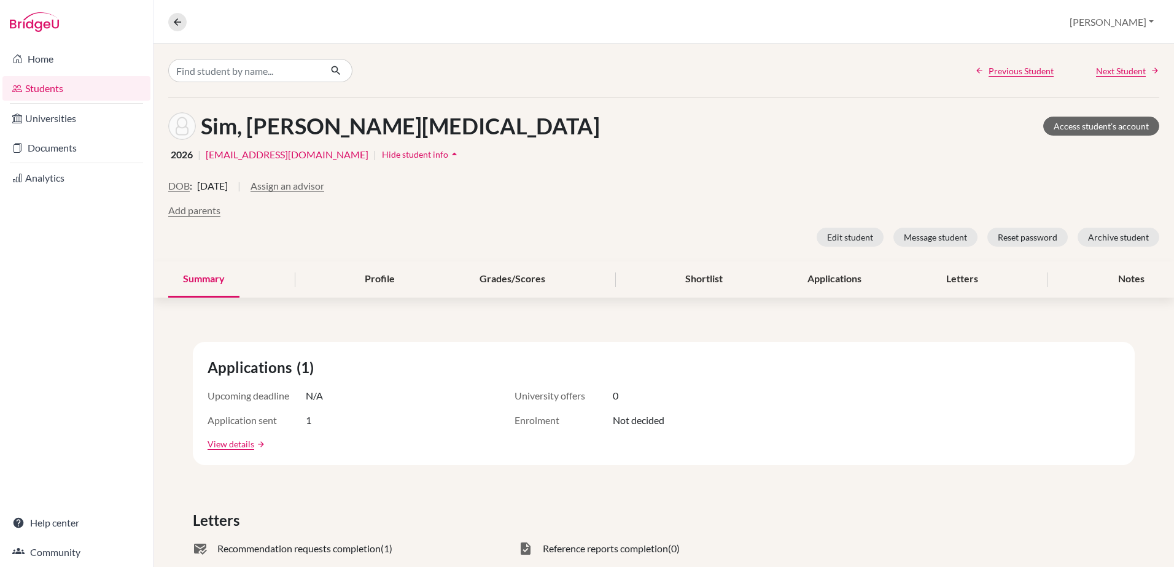
click at [448, 155] on icon "arrow_drop_up" at bounding box center [454, 154] width 12 height 12
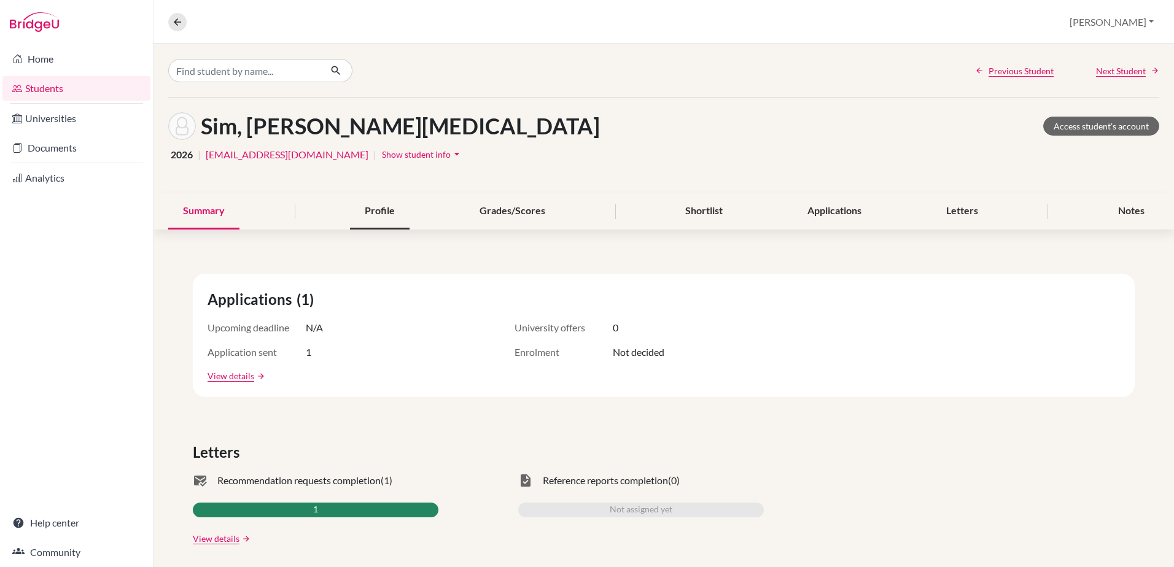
click at [370, 209] on div "Profile" at bounding box center [380, 211] width 60 height 36
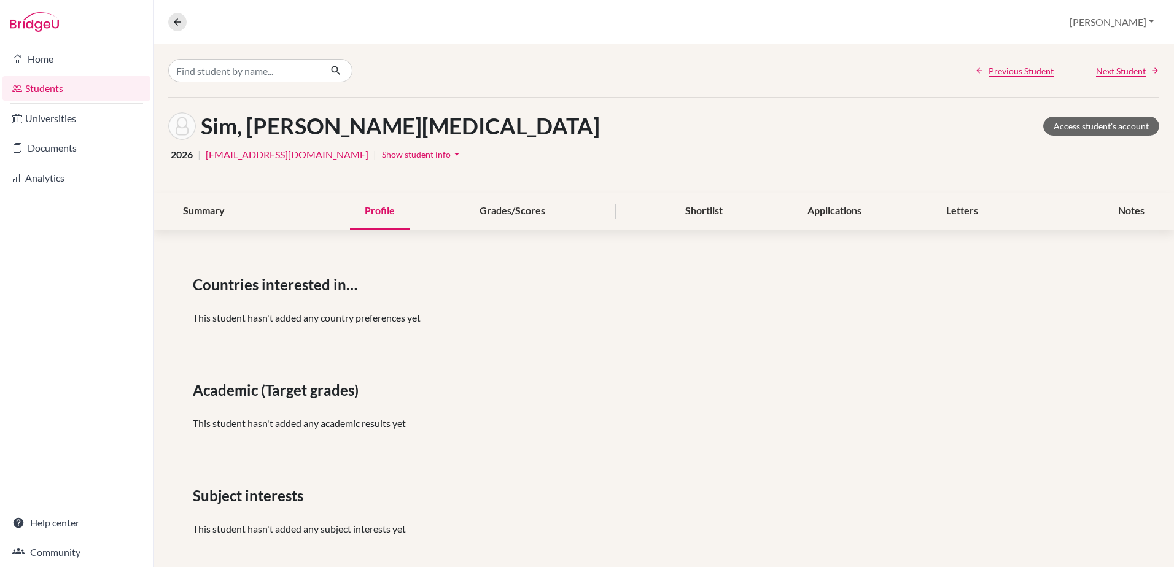
click at [451, 155] on icon "arrow_drop_down" at bounding box center [457, 154] width 12 height 12
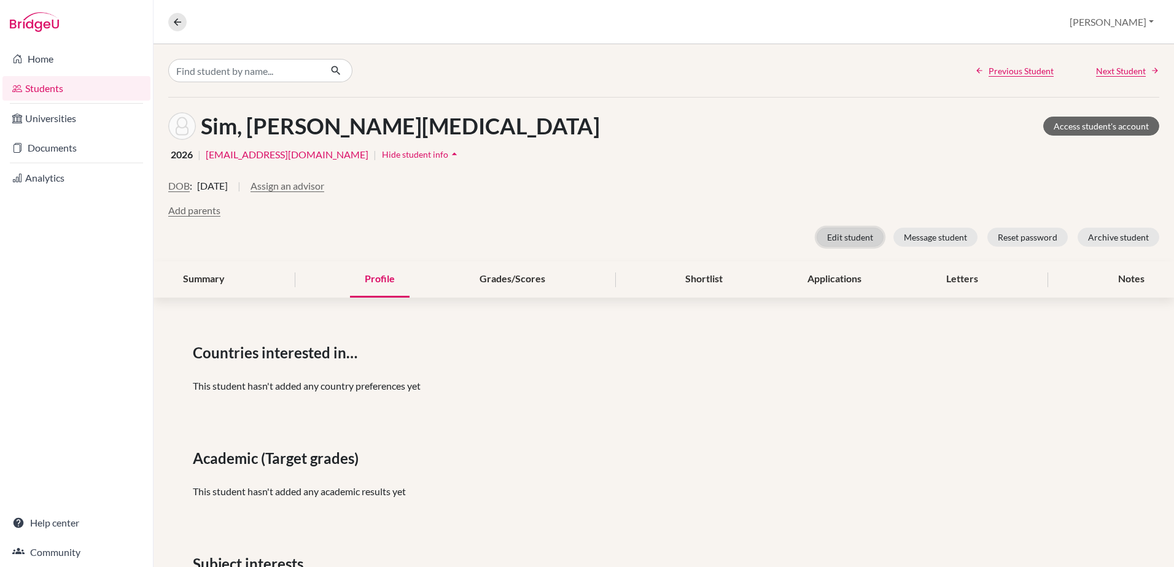
click at [833, 233] on button "Edit student" at bounding box center [850, 237] width 67 height 19
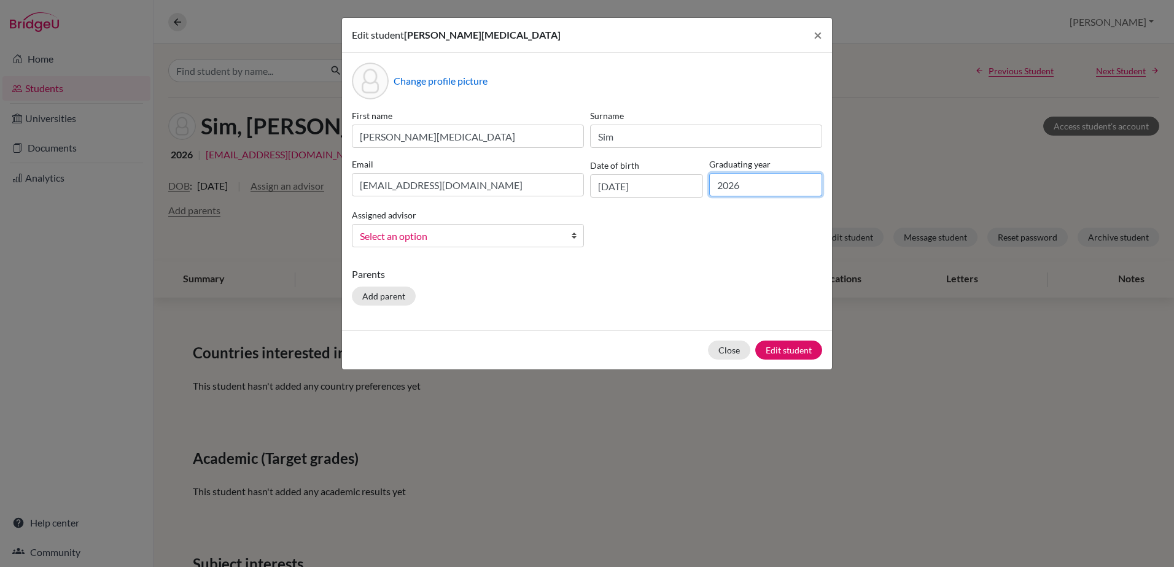
click at [753, 189] on input "2026" at bounding box center [765, 184] width 113 height 23
type input "2026"
click at [729, 351] on button "Close" at bounding box center [729, 350] width 42 height 19
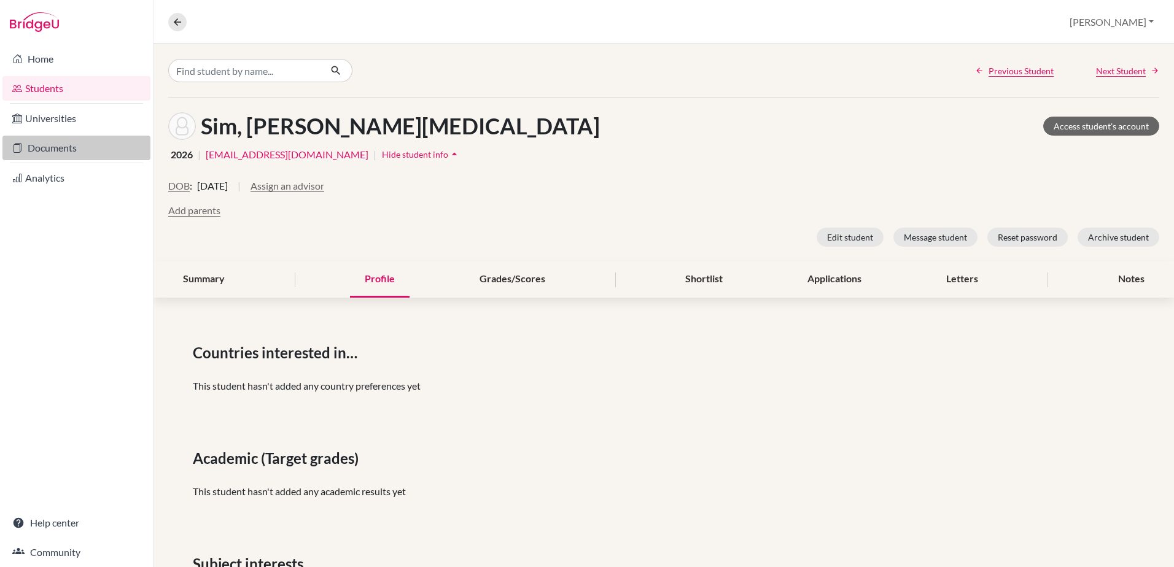
click at [64, 146] on link "Documents" at bounding box center [76, 148] width 148 height 25
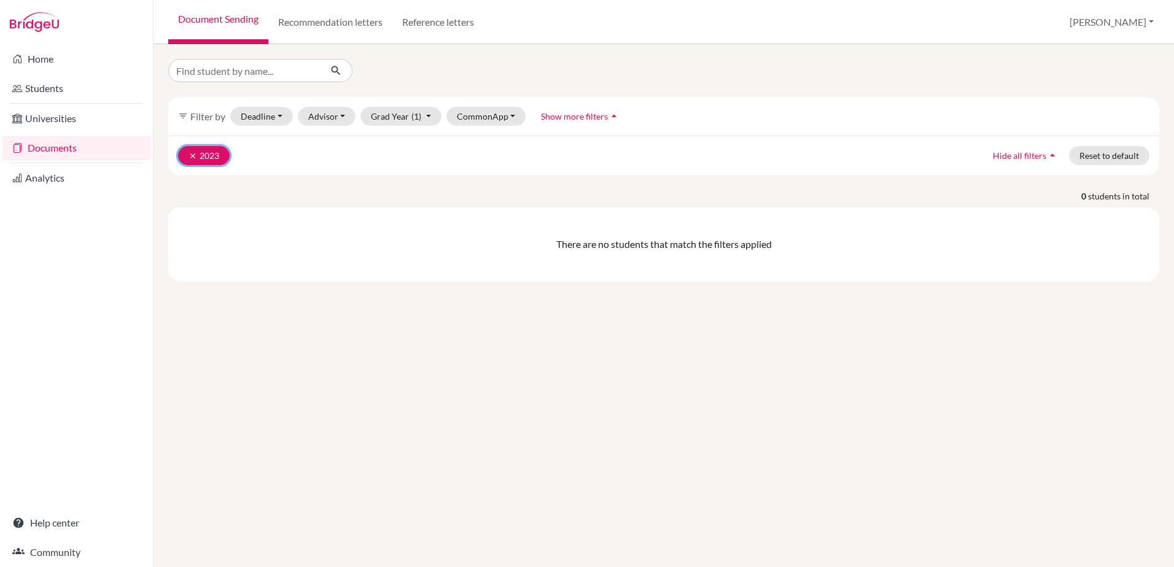
click at [192, 154] on icon "clear" at bounding box center [193, 156] width 9 height 9
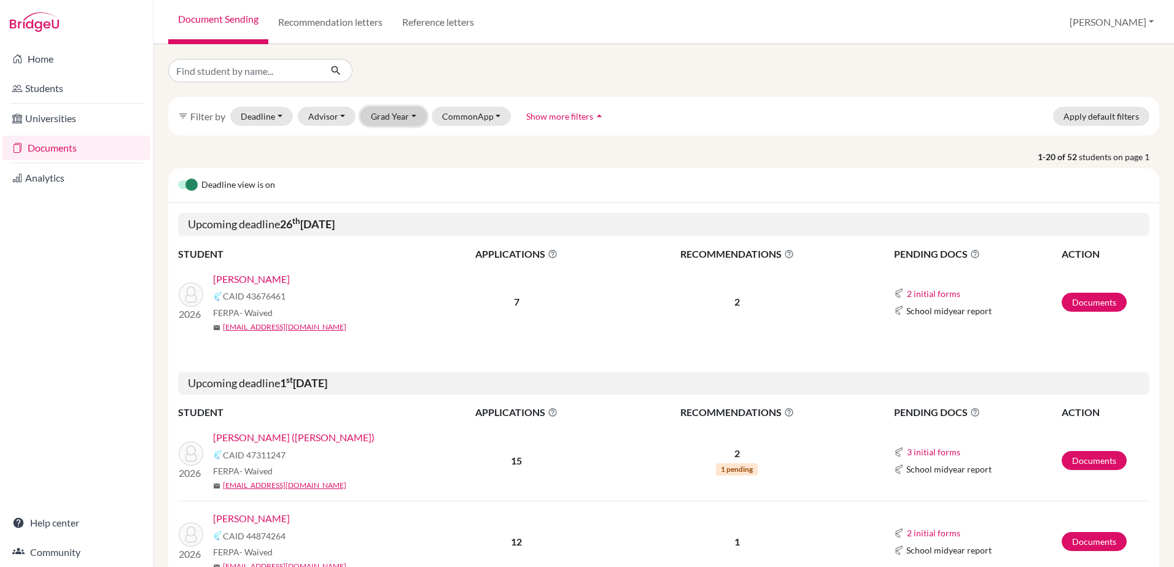
click at [405, 114] on button "Grad Year" at bounding box center [393, 116] width 66 height 19
click at [388, 138] on span "2026" at bounding box center [387, 142] width 22 height 15
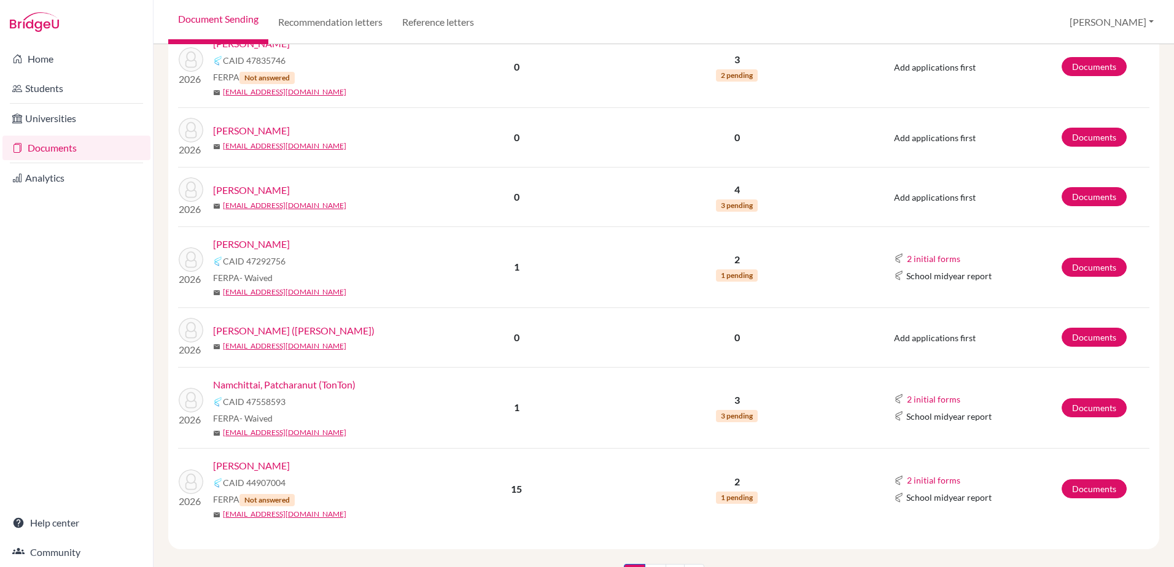
scroll to position [1779, 0]
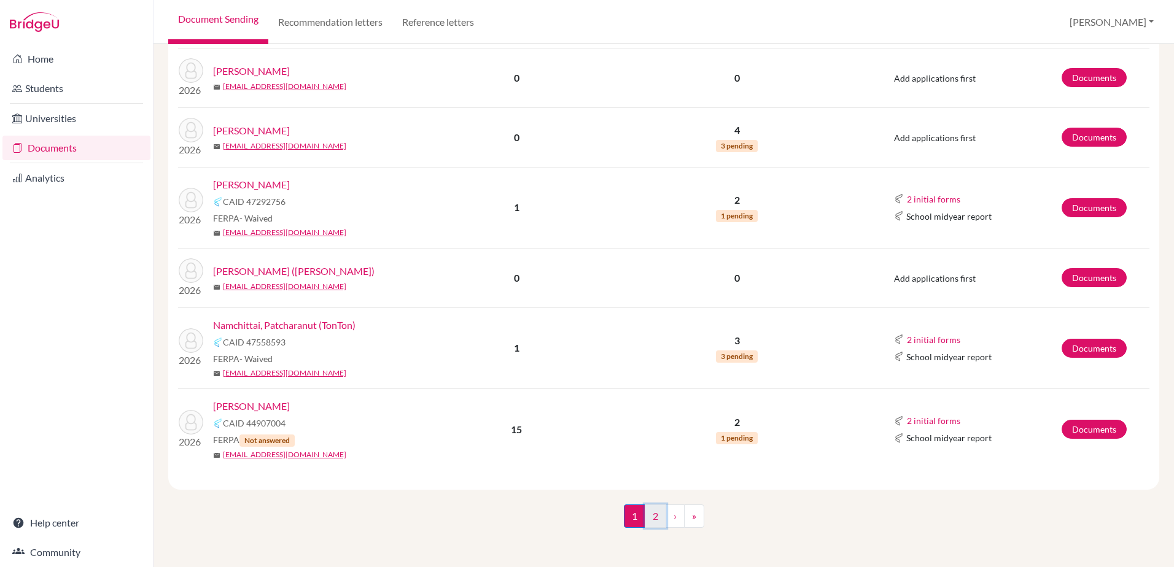
click at [648, 515] on link "2" at bounding box center [655, 516] width 21 height 23
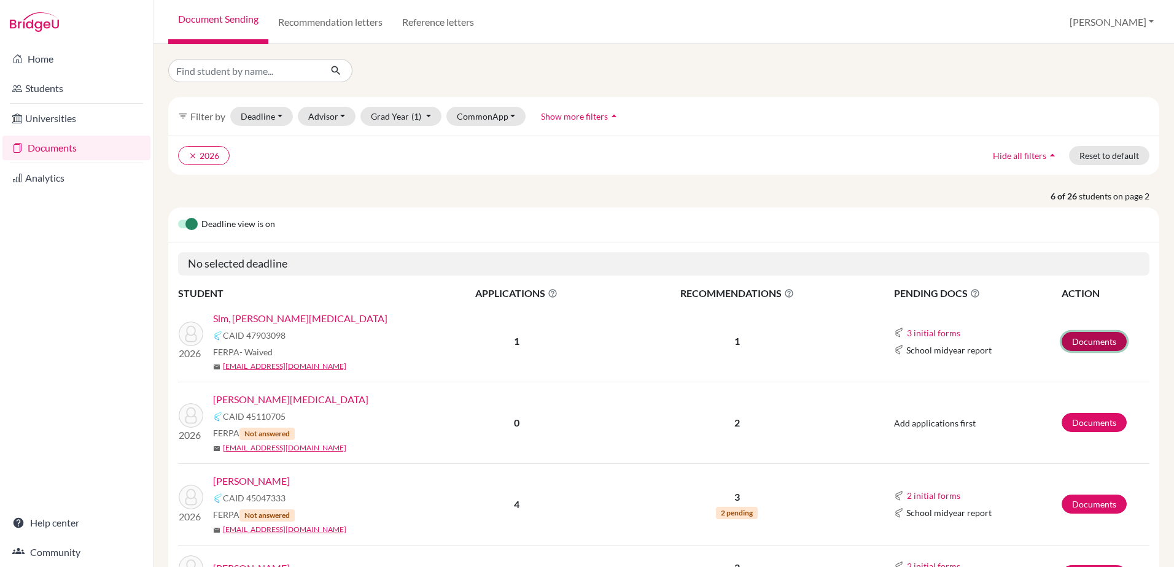
click at [1080, 339] on link "Documents" at bounding box center [1094, 341] width 65 height 19
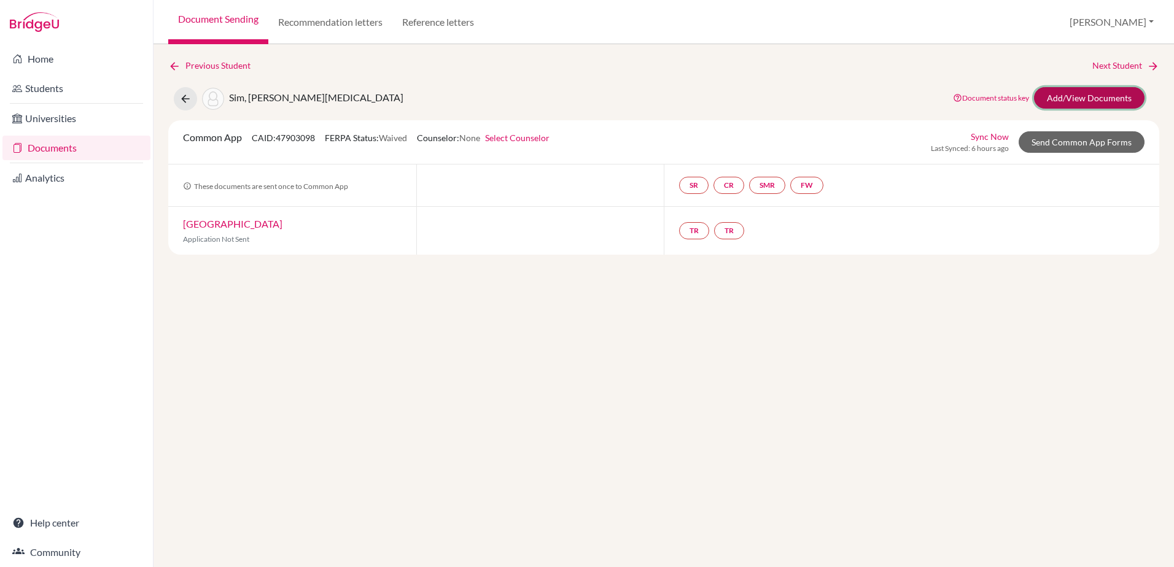
click at [1090, 95] on link "Add/View Documents" at bounding box center [1089, 97] width 111 height 21
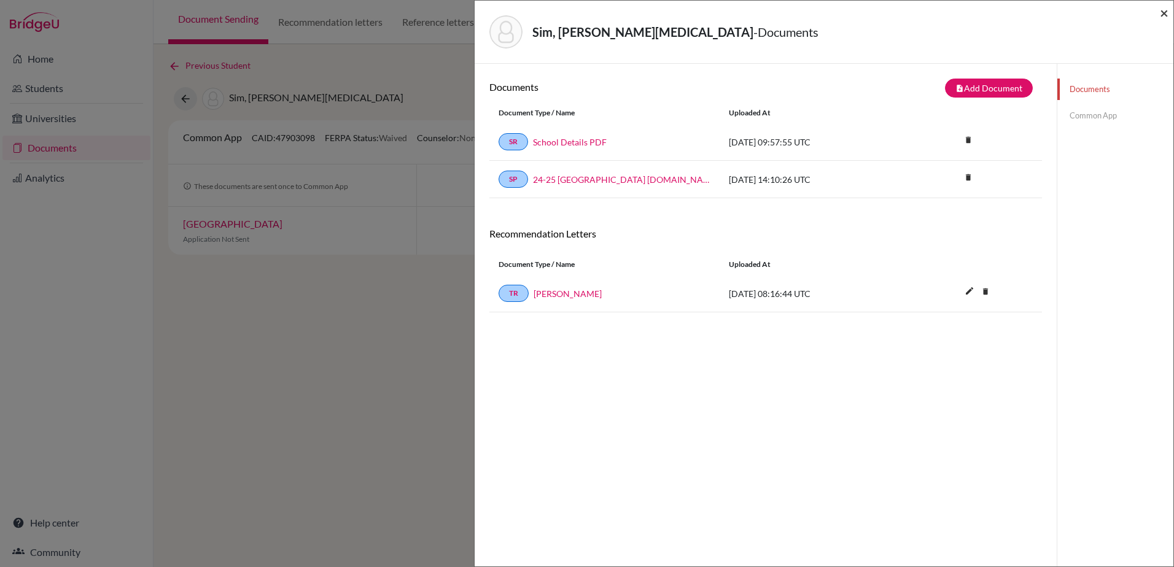
click at [1162, 13] on span "×" at bounding box center [1164, 13] width 9 height 18
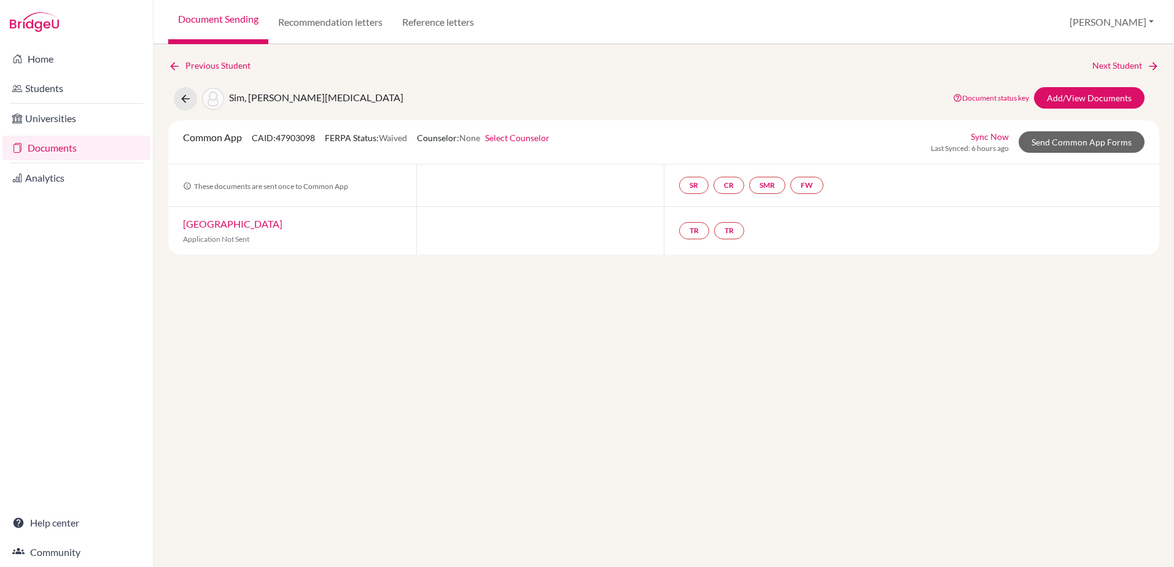
click at [39, 150] on link "Documents" at bounding box center [76, 148] width 148 height 25
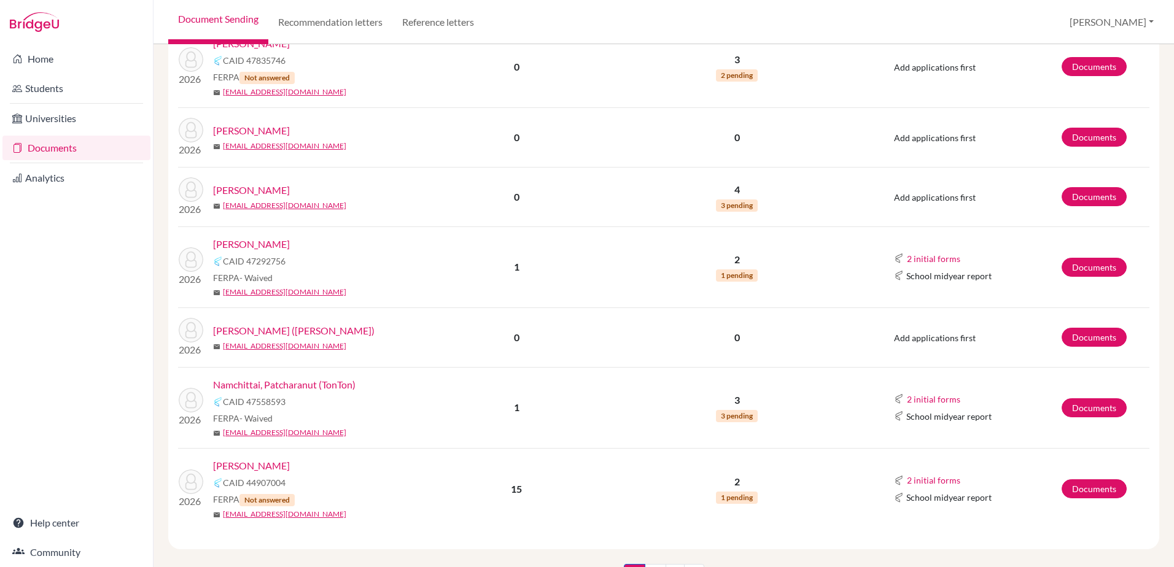
scroll to position [1779, 0]
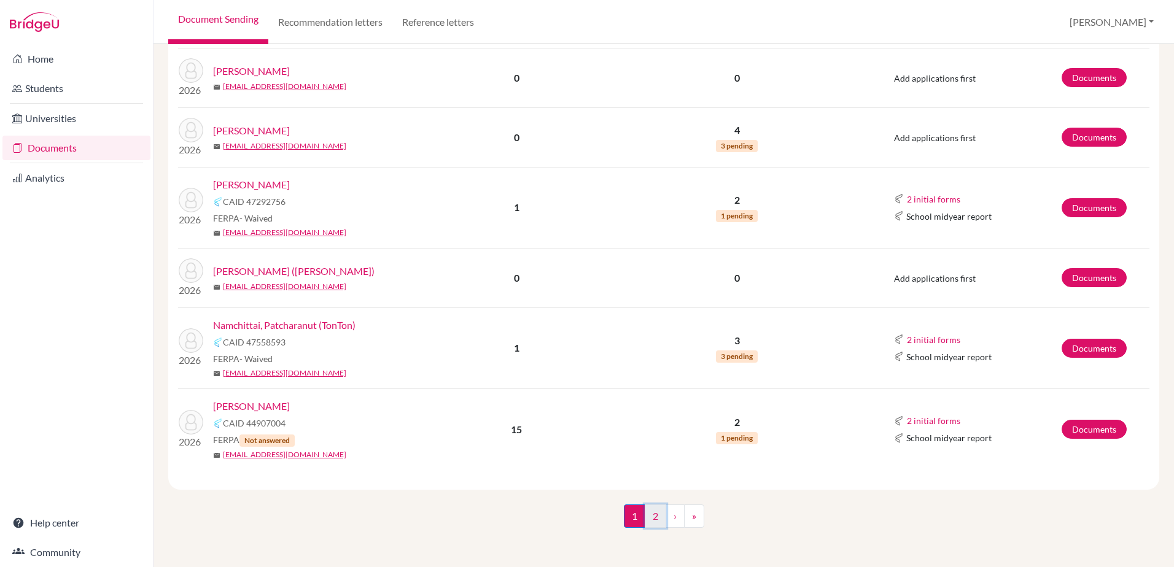
click at [651, 519] on link "2" at bounding box center [655, 516] width 21 height 23
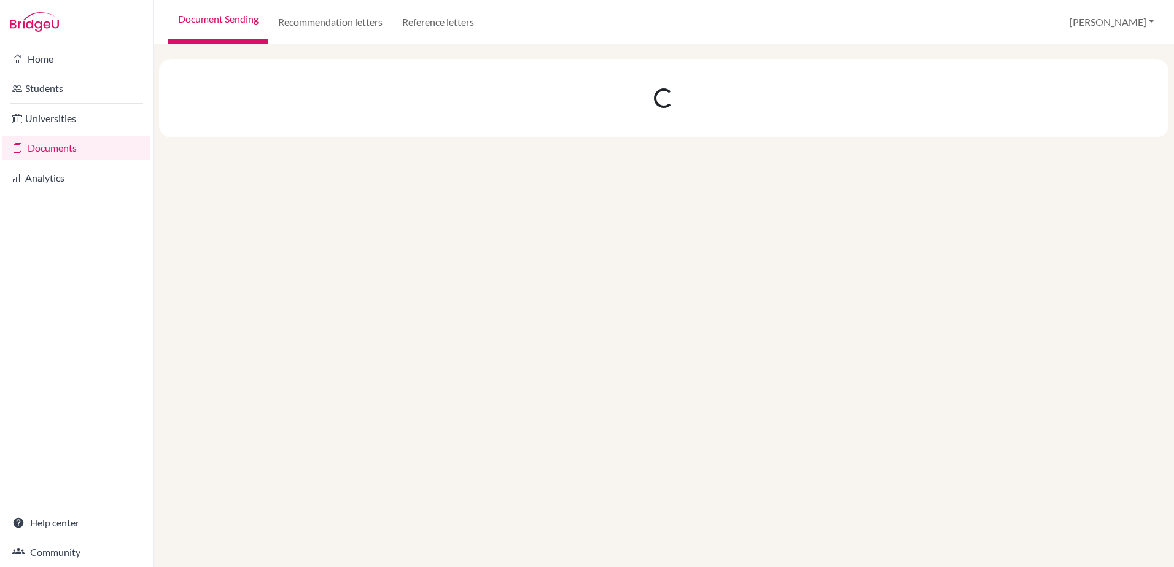
scroll to position [0, 0]
